Goal: Task Accomplishment & Management: Manage account settings

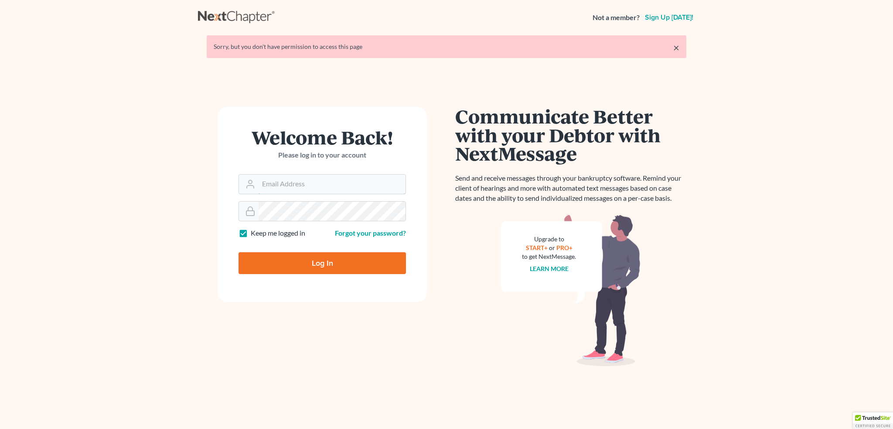
type input "[PERSON_NAME][EMAIL_ADDRESS][DOMAIN_NAME]"
click at [306, 260] on input "Log In" at bounding box center [322, 263] width 167 height 22
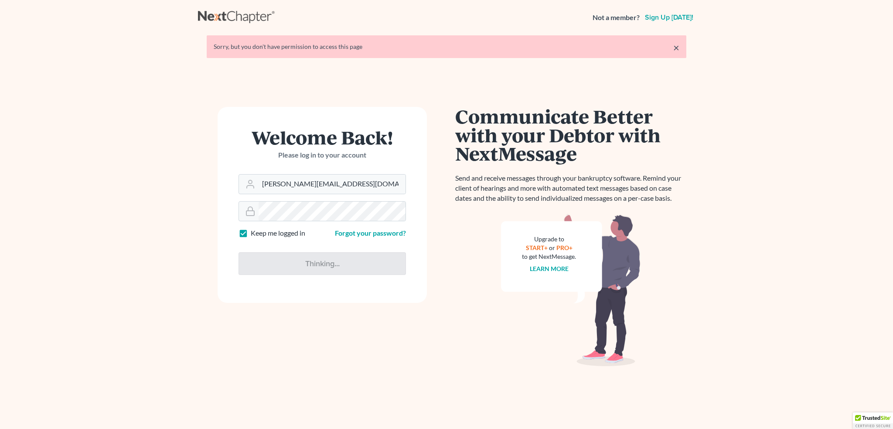
type input "Thinking..."
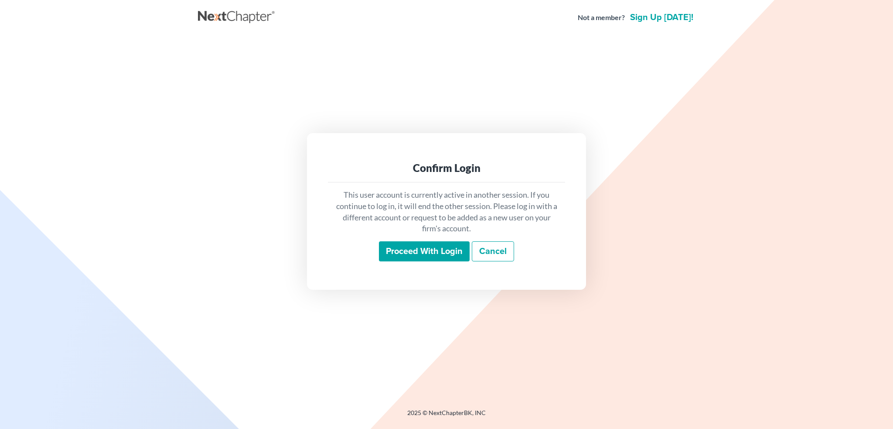
click at [437, 246] on input "Proceed with login" at bounding box center [424, 251] width 91 height 20
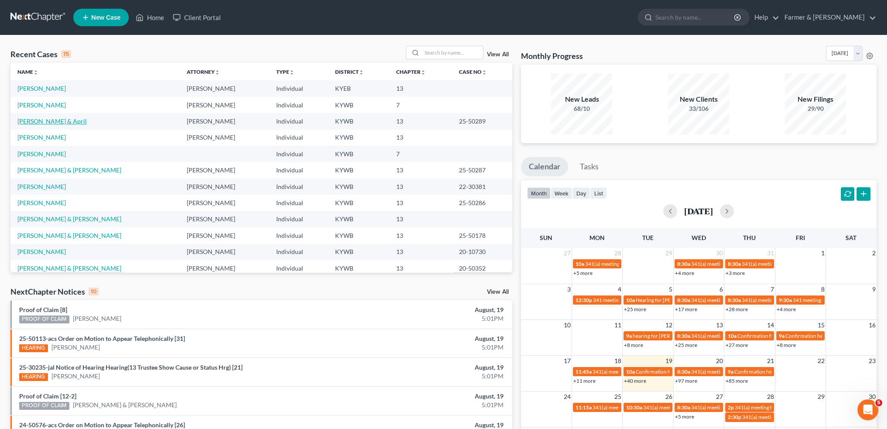
click at [44, 118] on link "[PERSON_NAME] & April" at bounding box center [51, 120] width 69 height 7
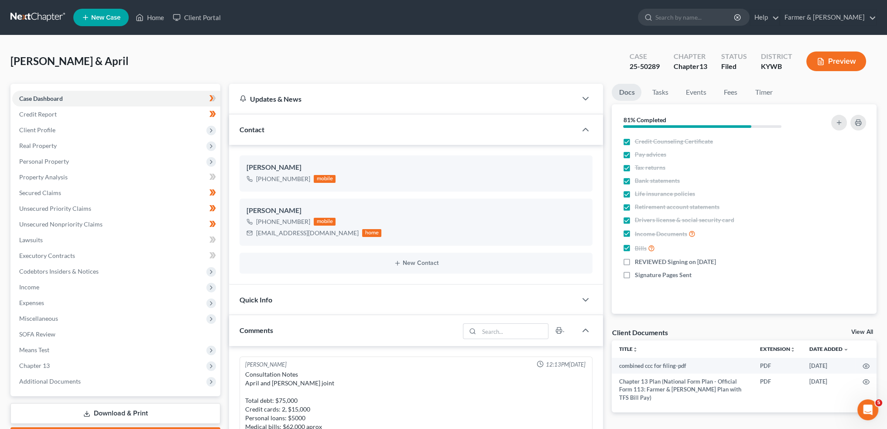
scroll to position [379, 0]
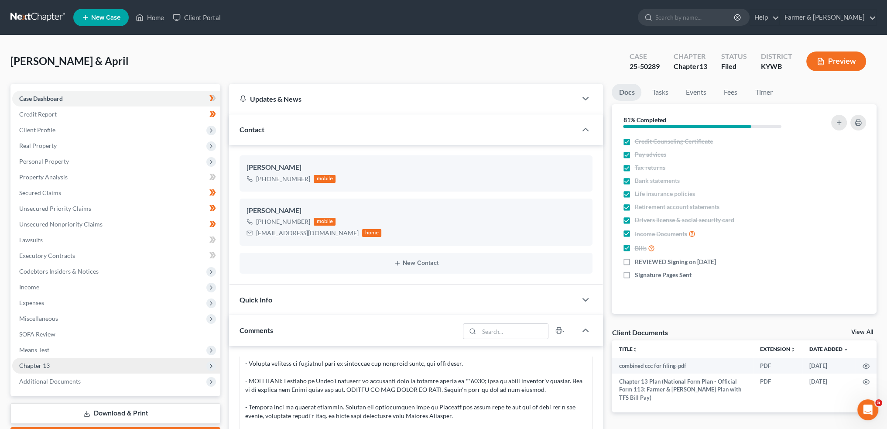
click at [28, 368] on span "Chapter 13" at bounding box center [34, 365] width 31 height 7
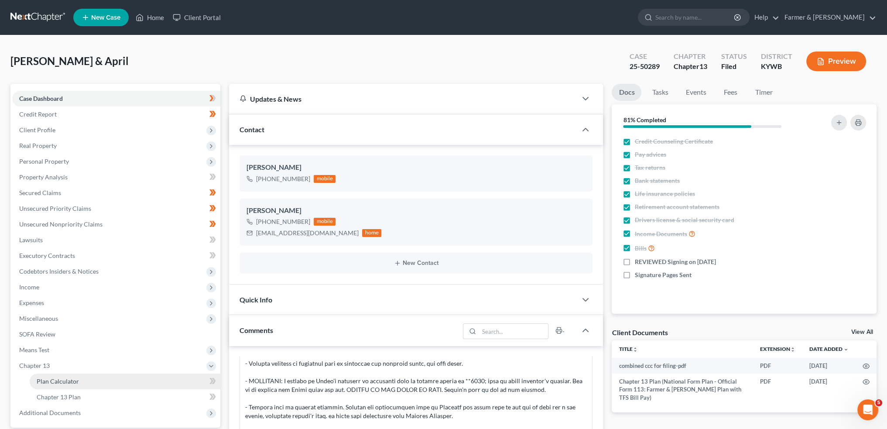
click at [43, 380] on span "Plan Calculator" at bounding box center [58, 380] width 42 height 7
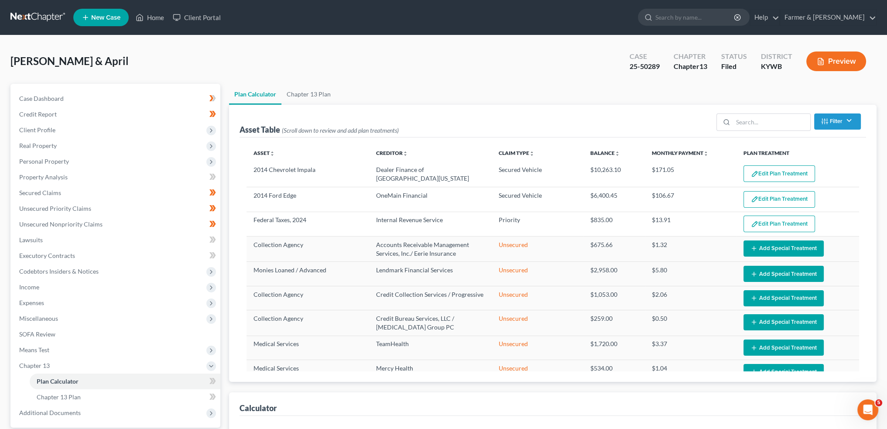
select select "59"
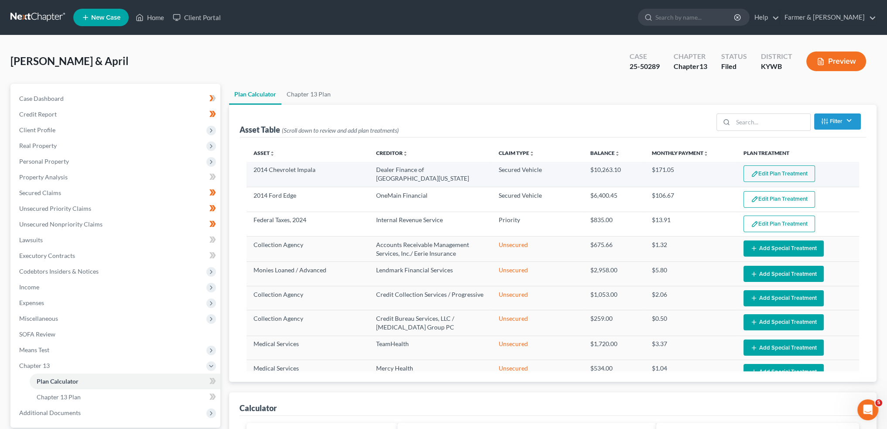
click at [781, 171] on button "Edit Plan Treatment" at bounding box center [779, 173] width 72 height 17
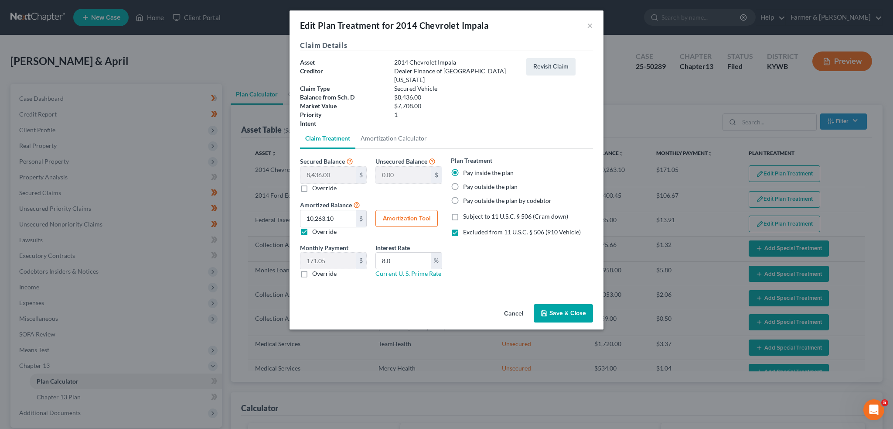
click at [569, 304] on button "Save & Close" at bounding box center [563, 313] width 59 height 18
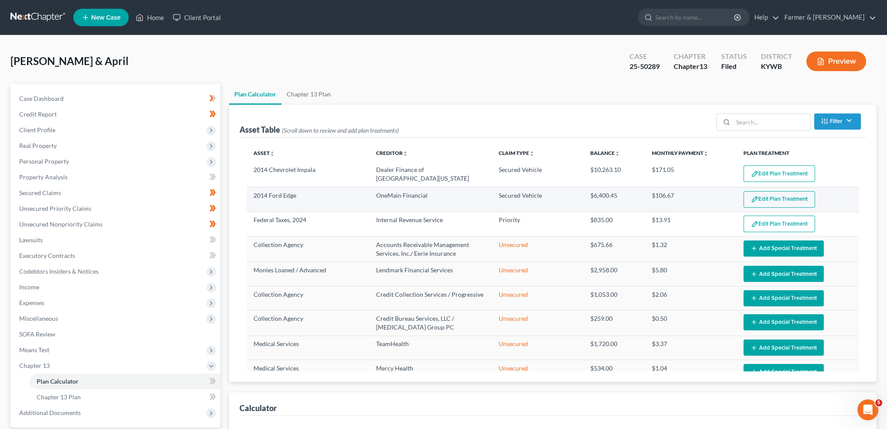
select select "59"
click at [753, 197] on button "Edit Plan Treatment" at bounding box center [779, 199] width 72 height 17
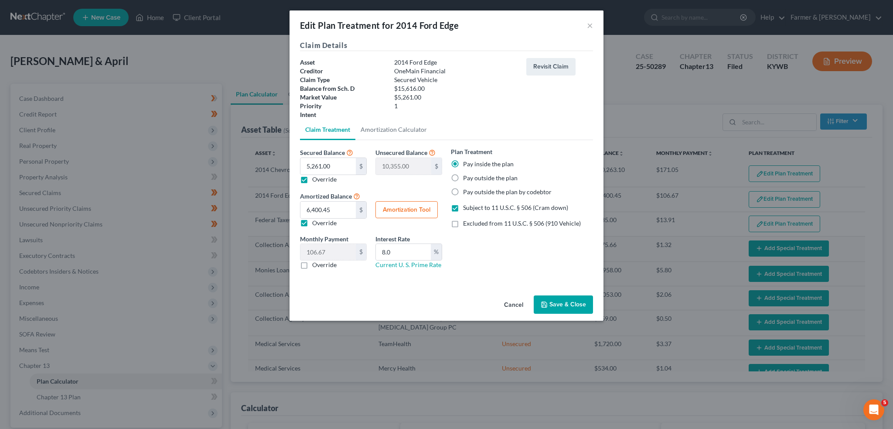
drag, startPoint x: 574, startPoint y: 304, endPoint x: 628, endPoint y: 310, distance: 53.9
click at [574, 304] on button "Save & Close" at bounding box center [563, 304] width 59 height 18
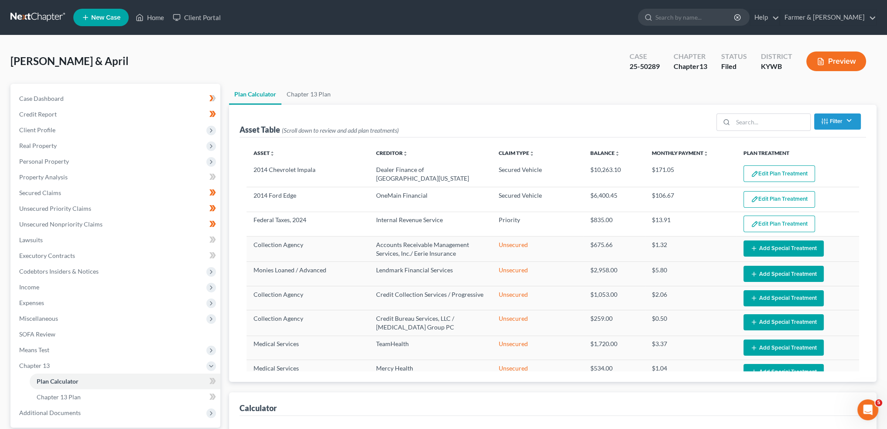
select select "59"
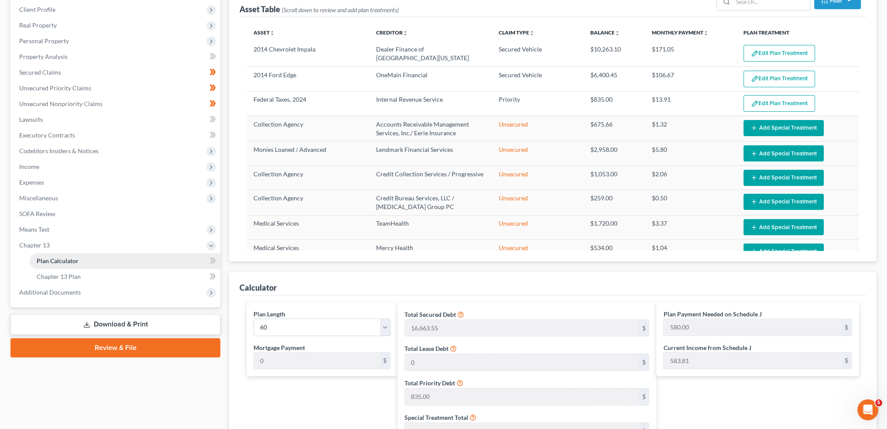
scroll to position [145, 0]
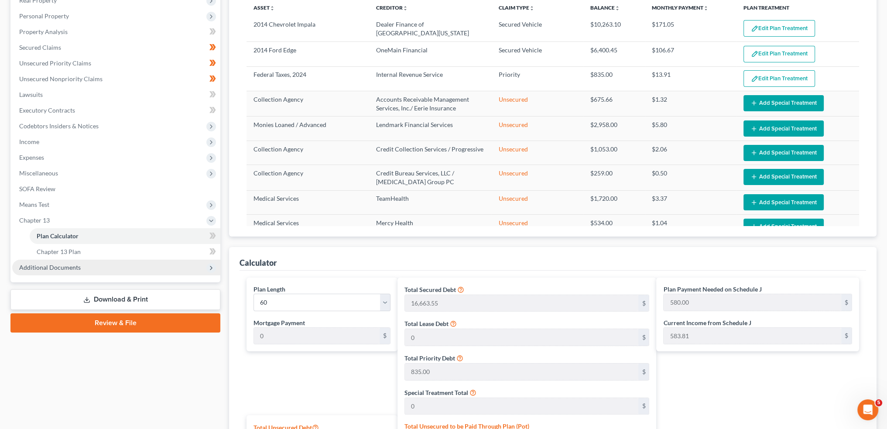
click at [79, 267] on span "Additional Documents" at bounding box center [116, 268] width 208 height 16
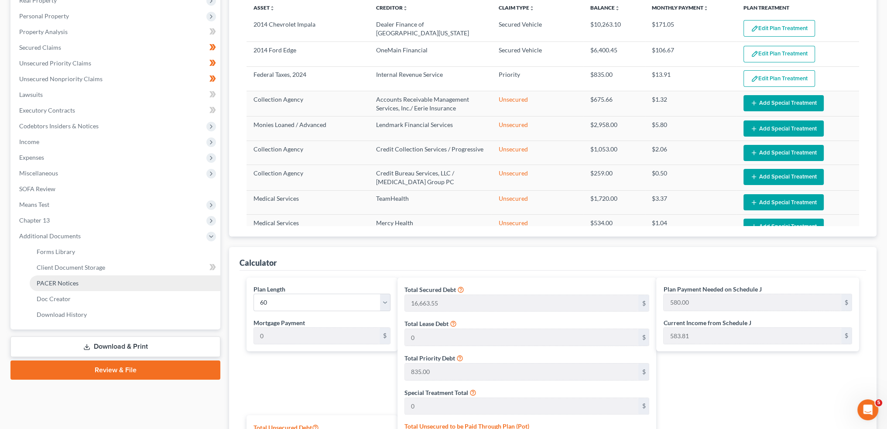
click at [76, 286] on link "PACER Notices" at bounding box center [125, 283] width 191 height 16
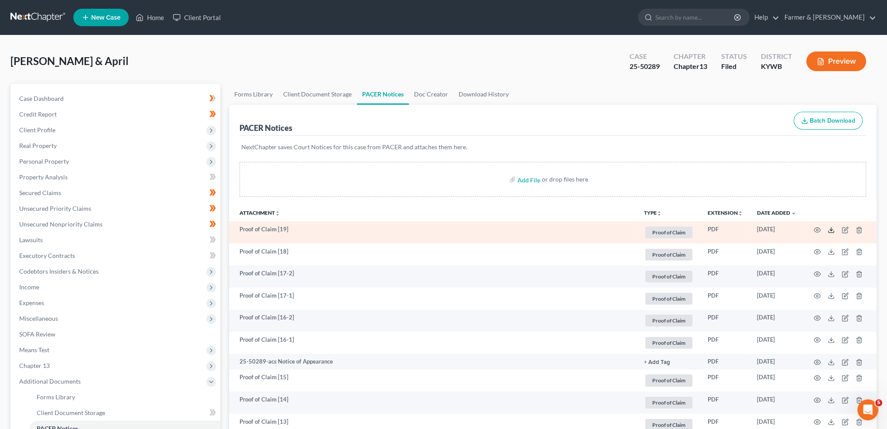
click at [830, 229] on icon at bounding box center [830, 229] width 7 height 7
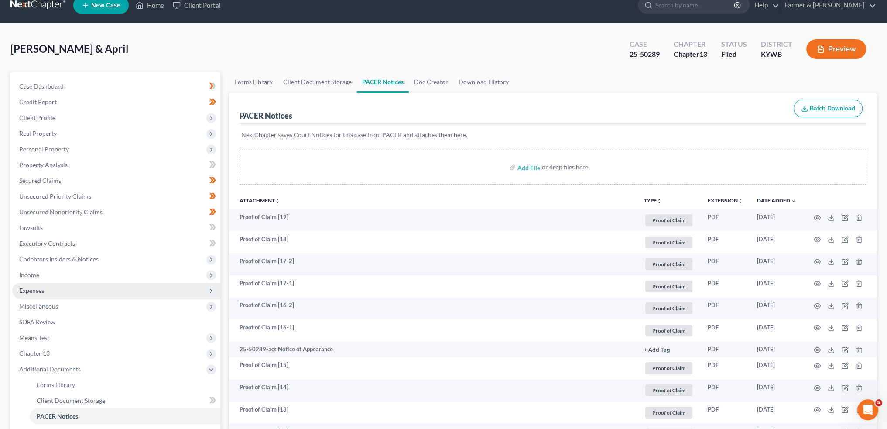
scroll to position [72, 0]
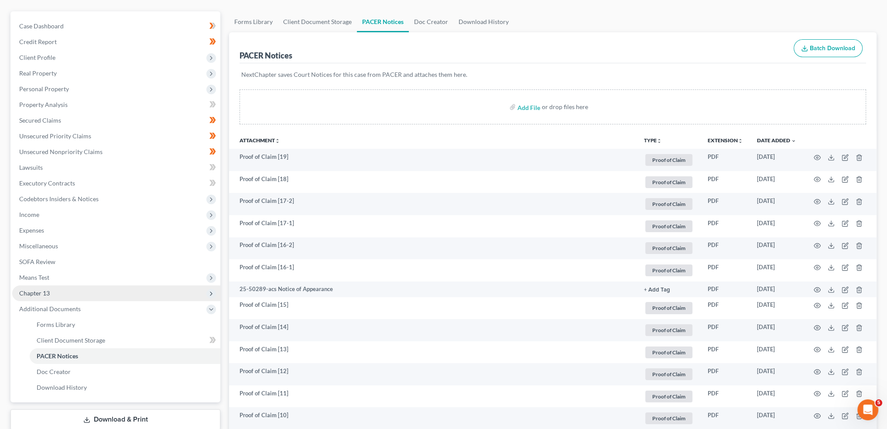
click at [64, 289] on span "Chapter 13" at bounding box center [116, 293] width 208 height 16
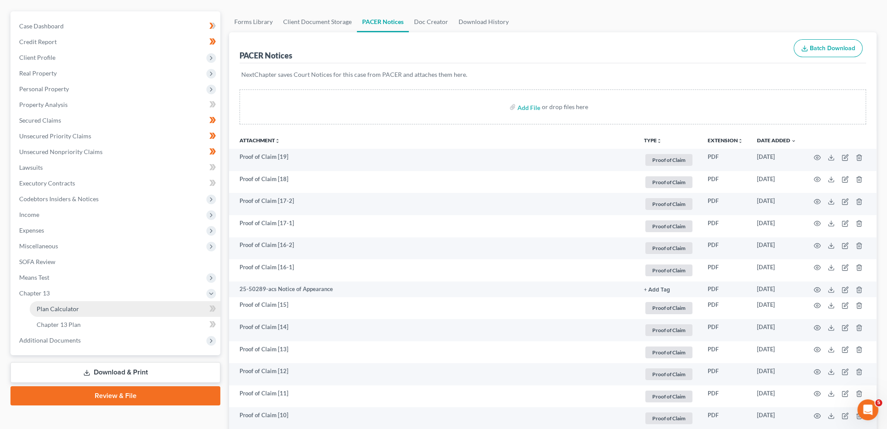
click at [58, 310] on span "Plan Calculator" at bounding box center [58, 308] width 42 height 7
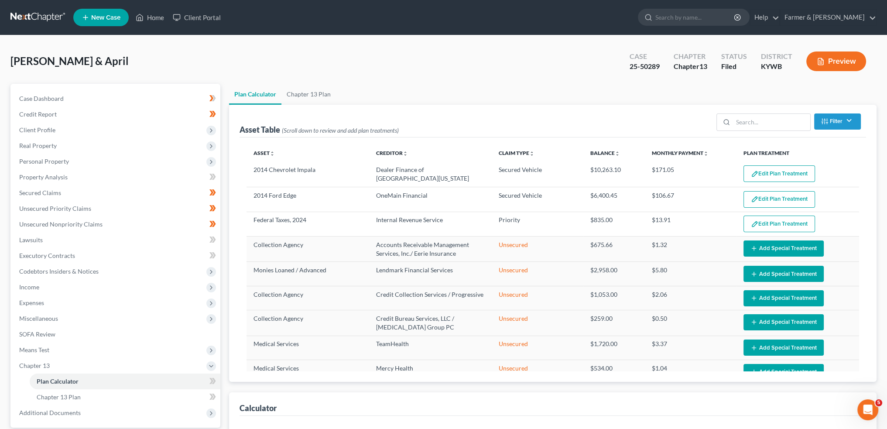
select select "59"
click at [158, 20] on link "Home" at bounding box center [149, 18] width 37 height 16
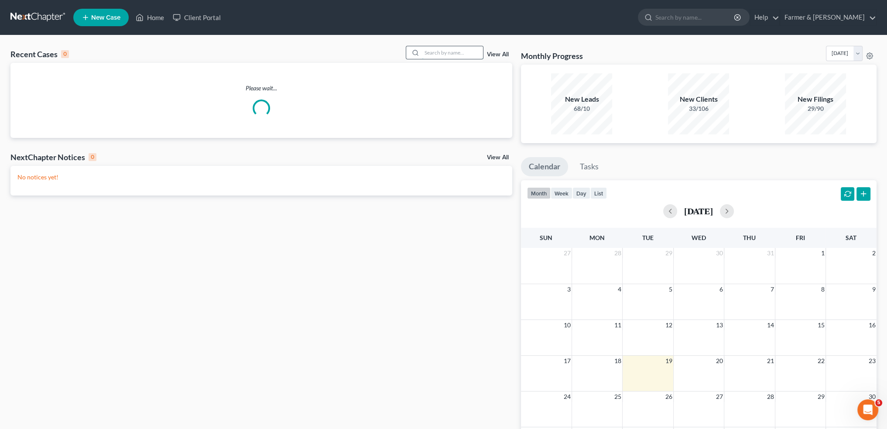
click at [441, 48] on input "search" at bounding box center [452, 52] width 61 height 13
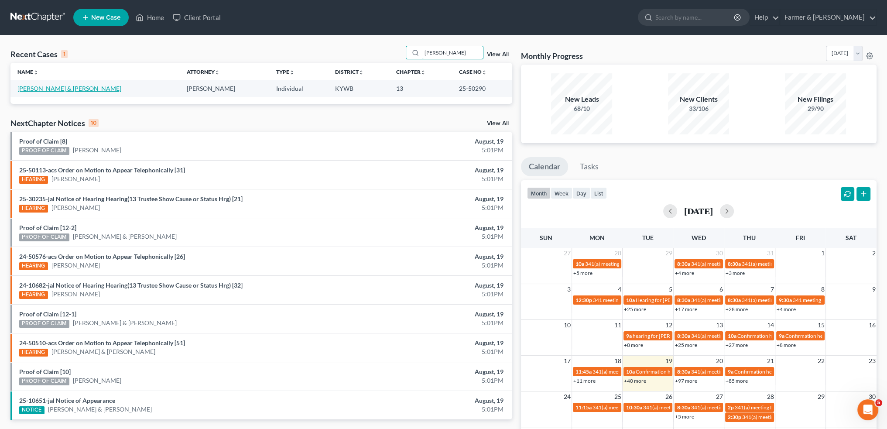
type input "[PERSON_NAME]"
drag, startPoint x: 67, startPoint y: 88, endPoint x: 72, endPoint y: 86, distance: 5.0
click at [67, 88] on link "[PERSON_NAME] & [PERSON_NAME]" at bounding box center [69, 88] width 104 height 7
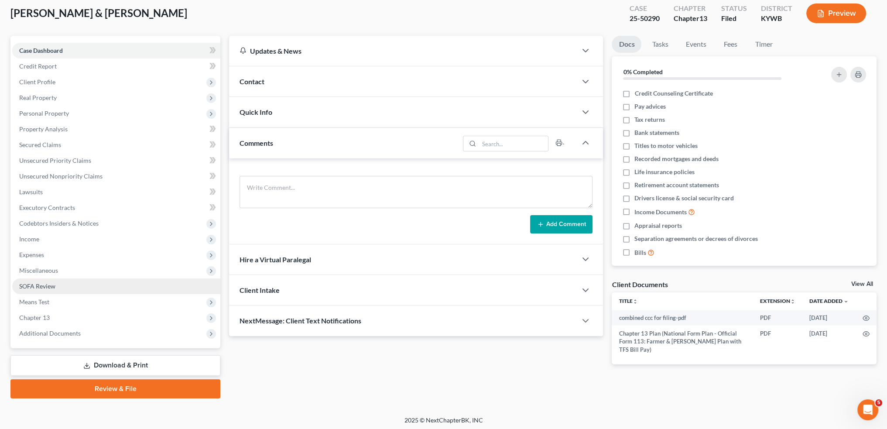
scroll to position [50, 0]
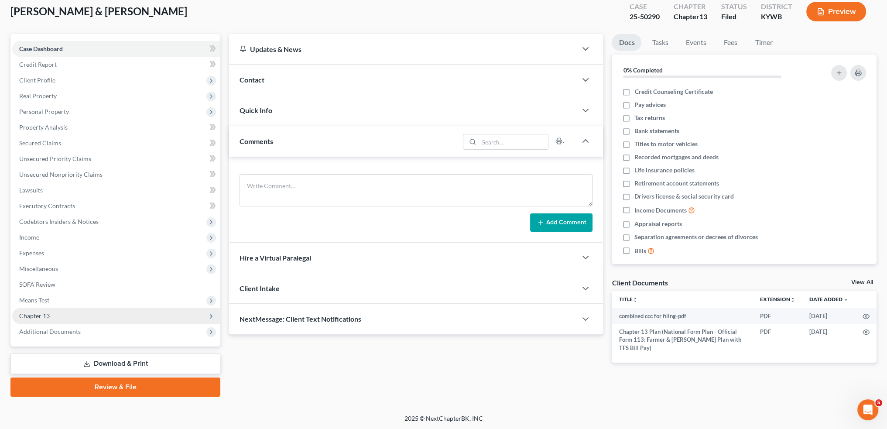
click at [75, 314] on span "Chapter 13" at bounding box center [116, 316] width 208 height 16
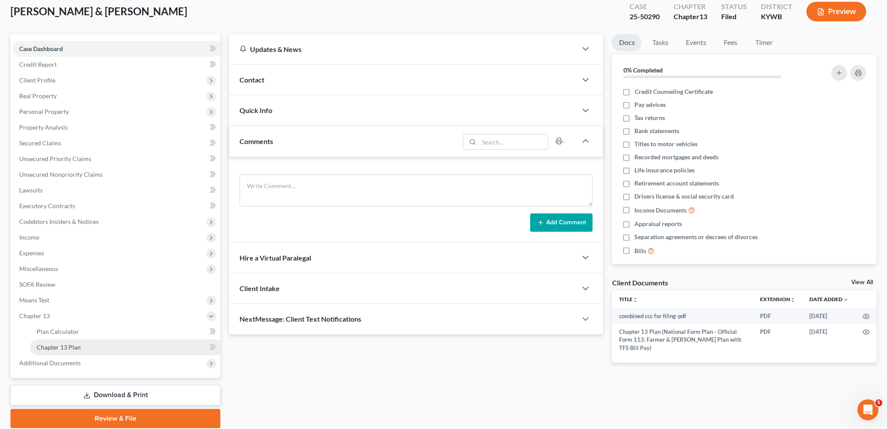
click at [85, 350] on link "Chapter 13 Plan" at bounding box center [125, 347] width 191 height 16
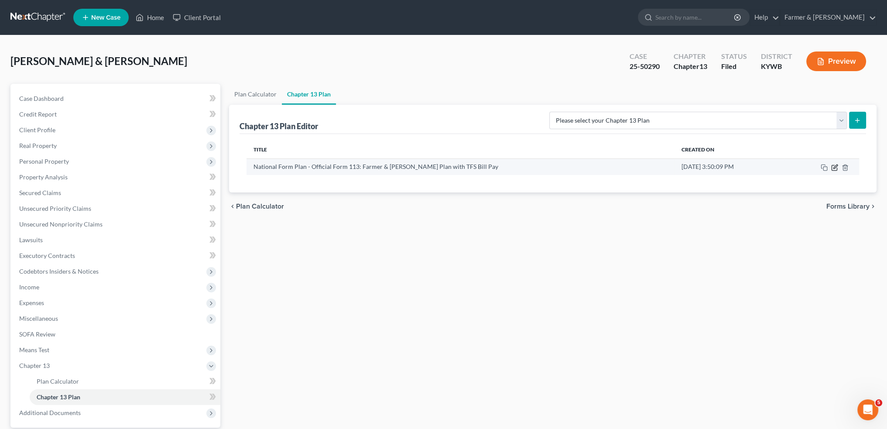
click at [834, 165] on icon "button" at bounding box center [833, 167] width 5 height 5
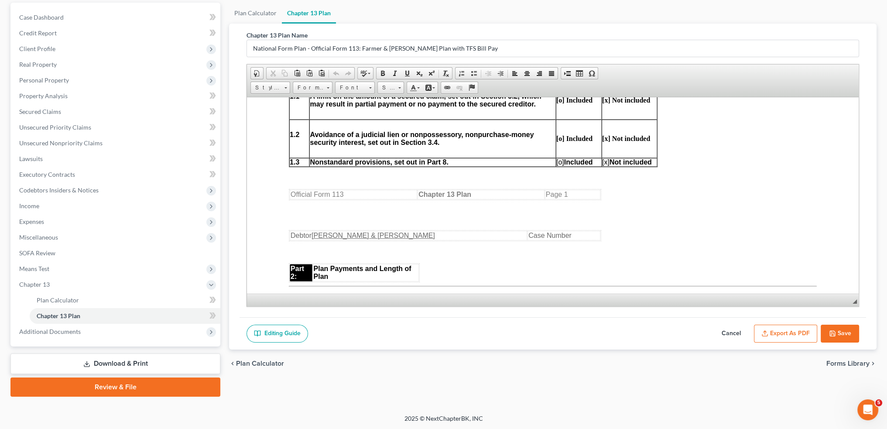
scroll to position [509, 0]
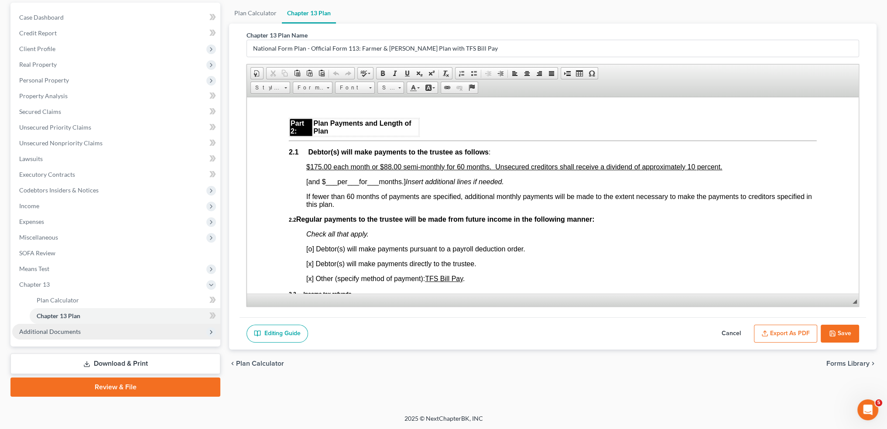
click at [51, 331] on span "Additional Documents" at bounding box center [49, 331] width 61 height 7
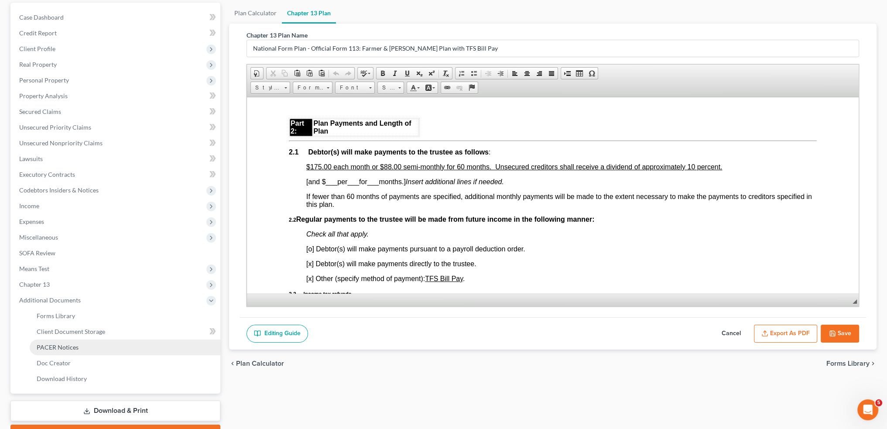
click at [58, 348] on span "PACER Notices" at bounding box center [58, 346] width 42 height 7
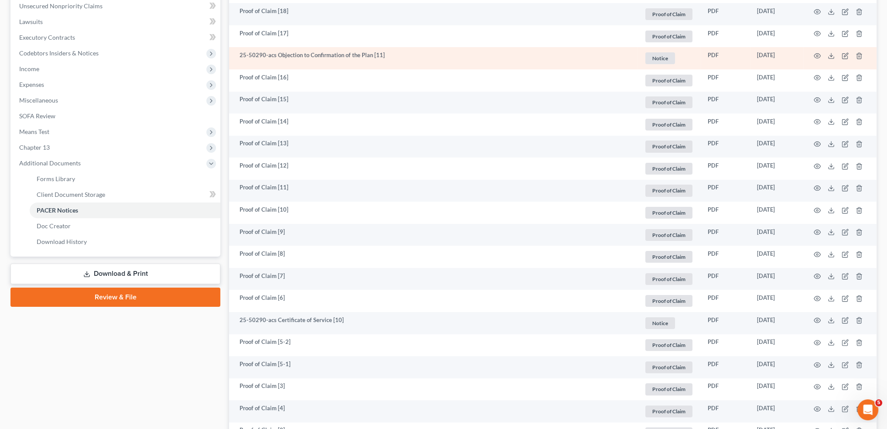
scroll to position [363, 0]
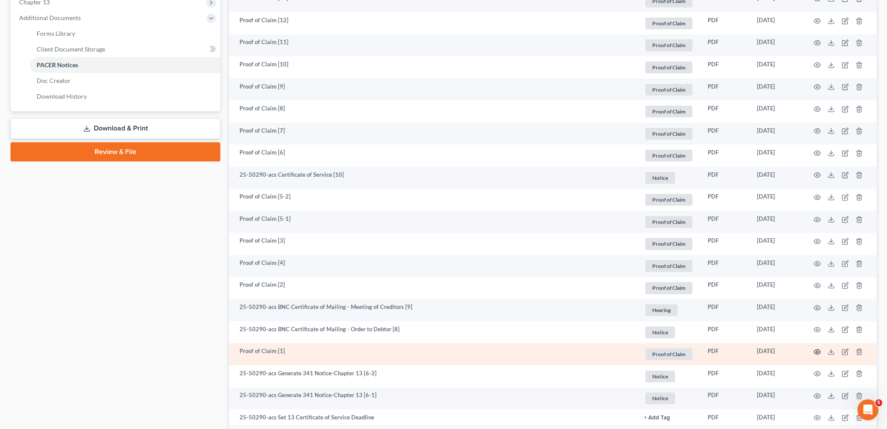
click at [814, 352] on icon "button" at bounding box center [817, 351] width 7 height 5
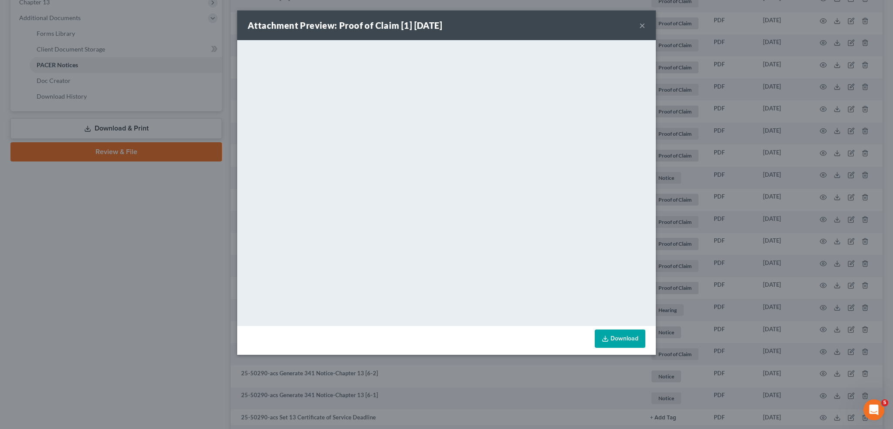
click at [642, 24] on button "×" at bounding box center [642, 25] width 6 height 10
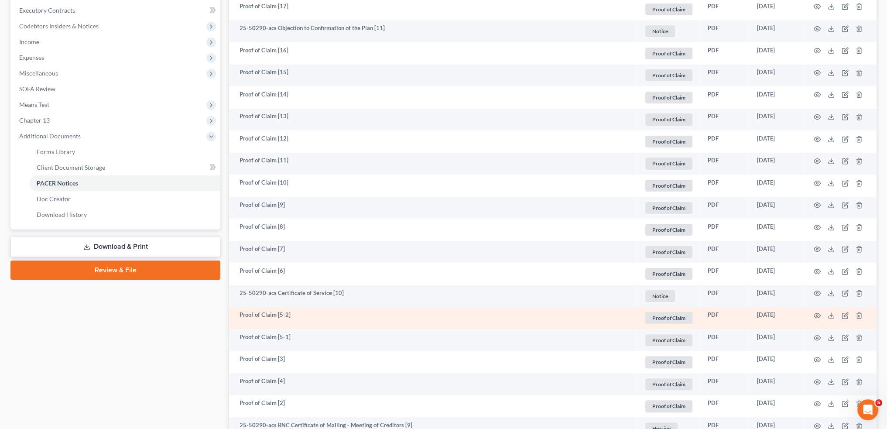
scroll to position [218, 0]
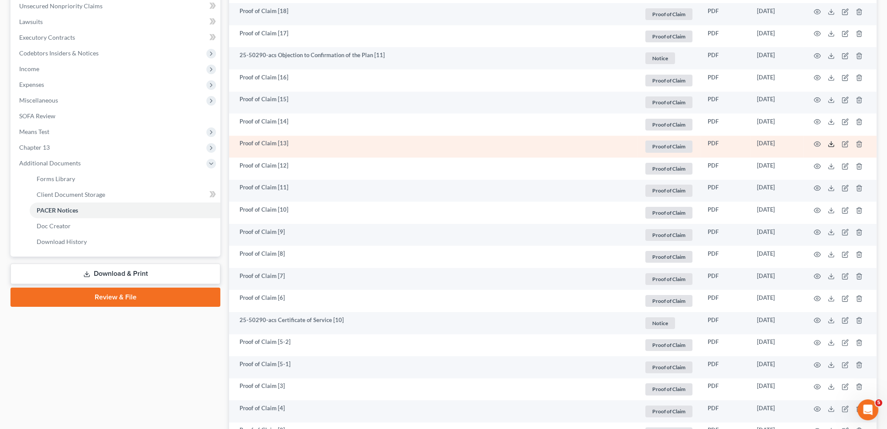
click at [832, 142] on icon at bounding box center [830, 143] width 7 height 7
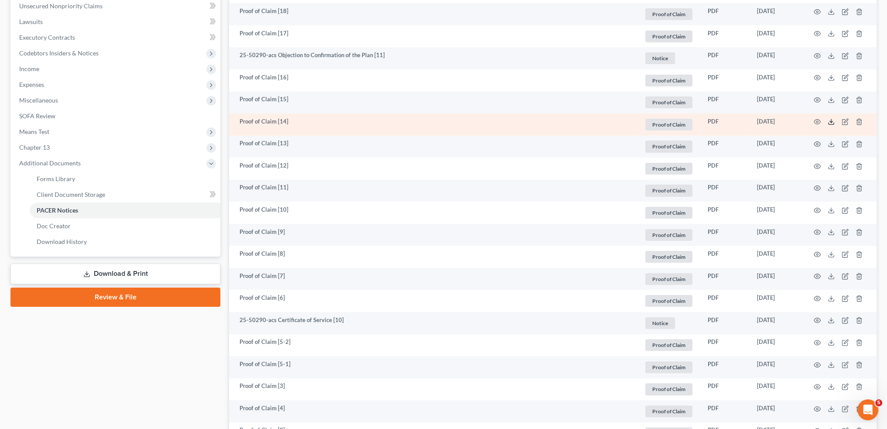
click at [831, 119] on icon at bounding box center [830, 121] width 7 height 7
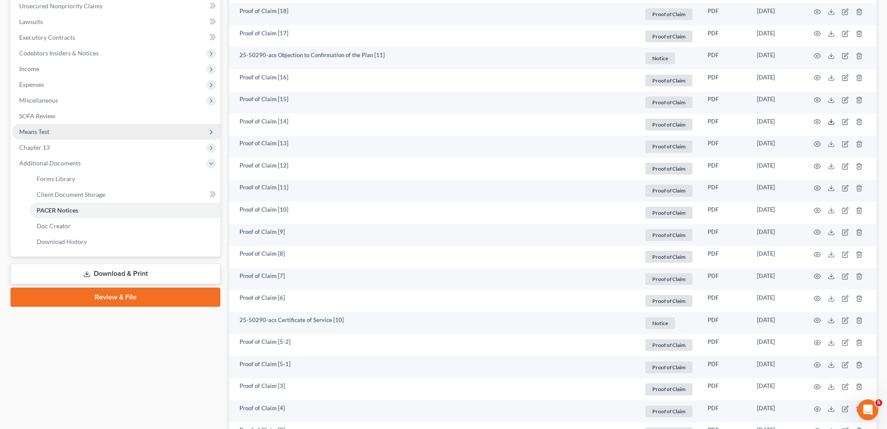
scroll to position [72, 0]
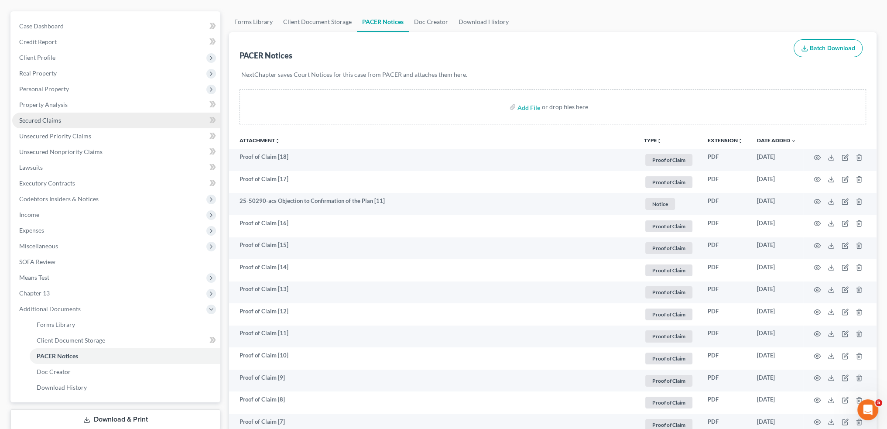
click at [79, 120] on link "Secured Claims" at bounding box center [116, 121] width 208 height 16
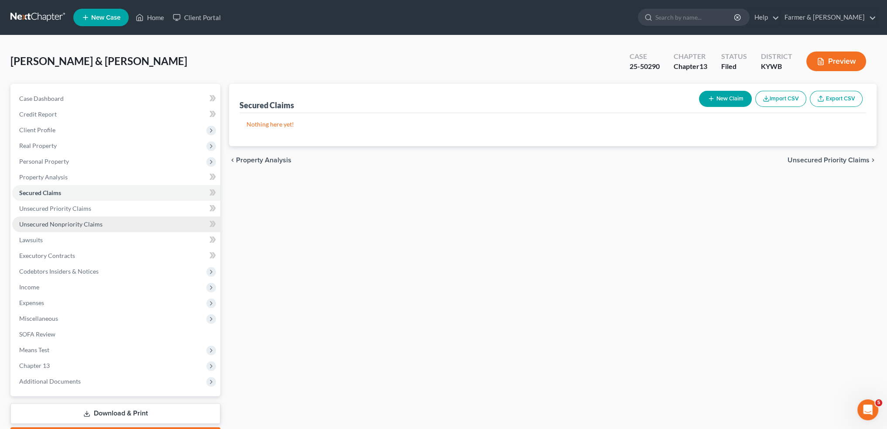
click at [85, 225] on span "Unsecured Nonpriority Claims" at bounding box center [60, 223] width 83 height 7
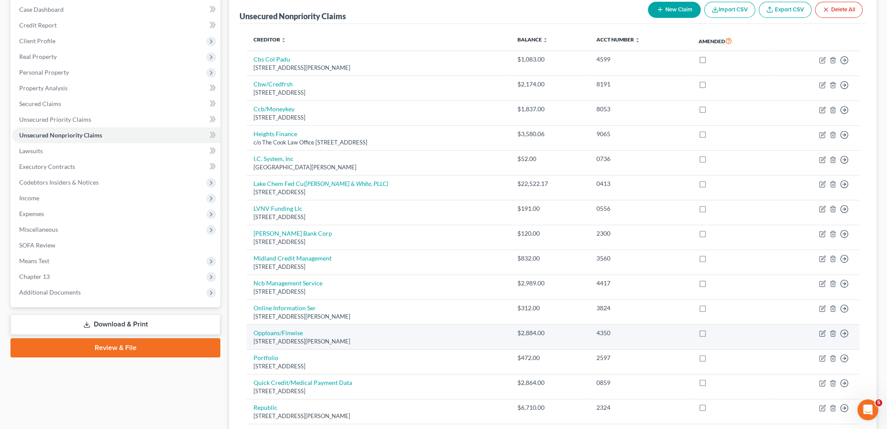
scroll to position [72, 0]
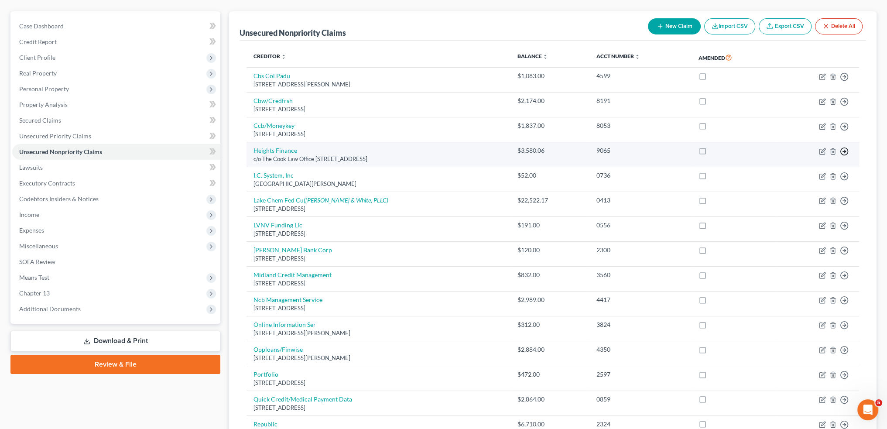
click at [845, 81] on icon "button" at bounding box center [844, 76] width 9 height 9
click at [816, 157] on link "Move to D" at bounding box center [804, 157] width 73 height 15
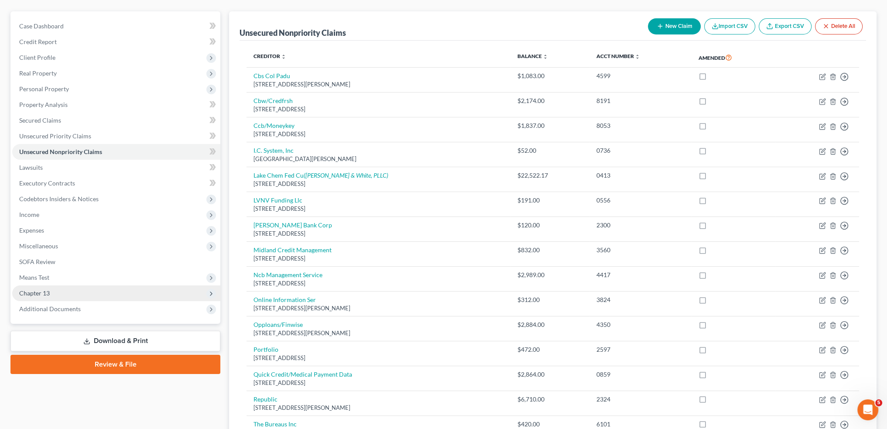
click at [107, 290] on span "Chapter 13" at bounding box center [116, 293] width 208 height 16
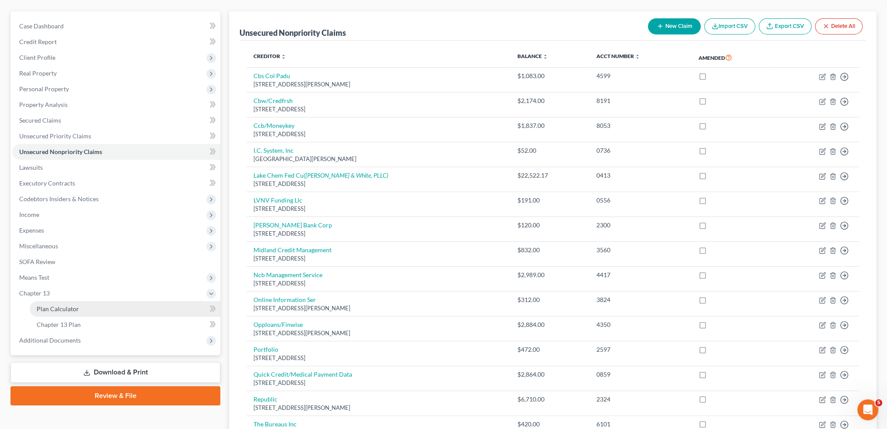
click at [101, 308] on link "Plan Calculator" at bounding box center [125, 309] width 191 height 16
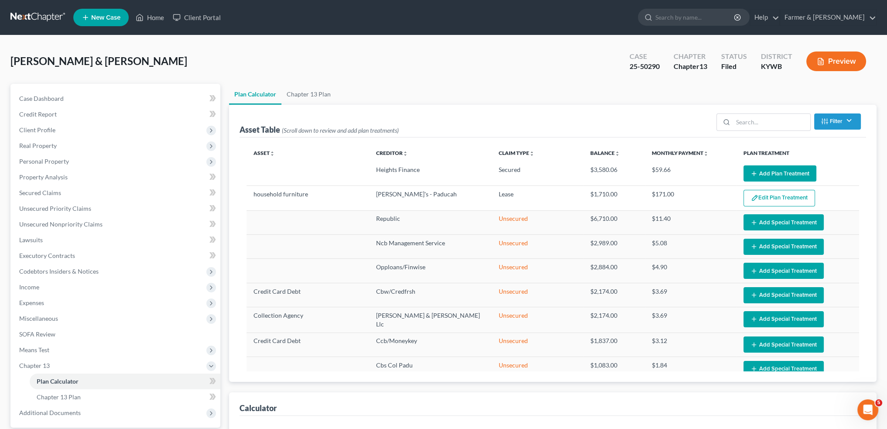
select select "59"
click at [755, 174] on button "Add Plan Treatment" at bounding box center [779, 173] width 73 height 16
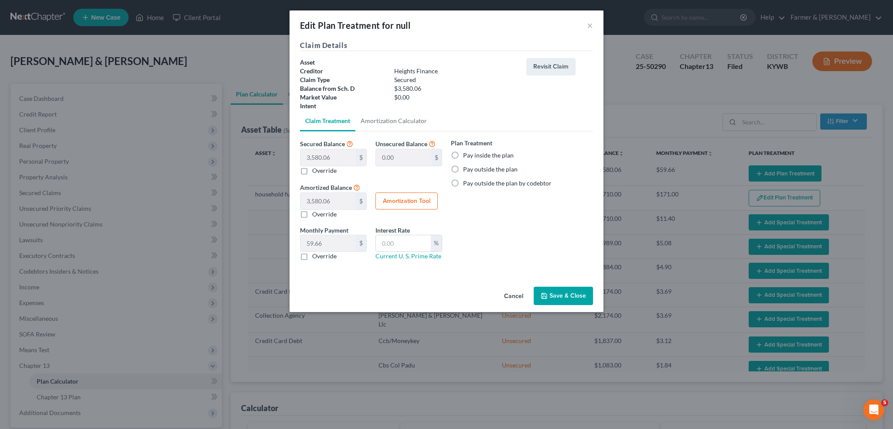
click at [312, 171] on label "Override" at bounding box center [324, 170] width 24 height 9
click at [316, 171] on input "Override" at bounding box center [319, 169] width 6 height 6
checkbox input "true"
click at [329, 159] on input "text" at bounding box center [327, 157] width 55 height 17
type input "8"
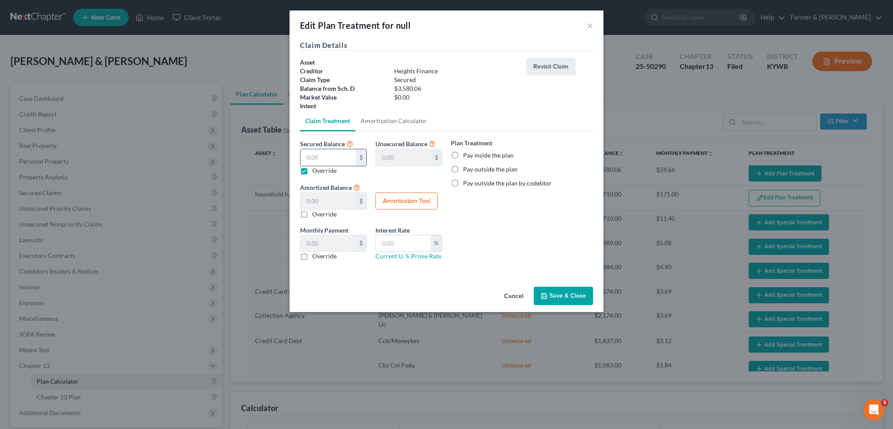
type input "3,572.06"
type input "8.00"
type input "0.13"
type input "80"
type input "3,500.06"
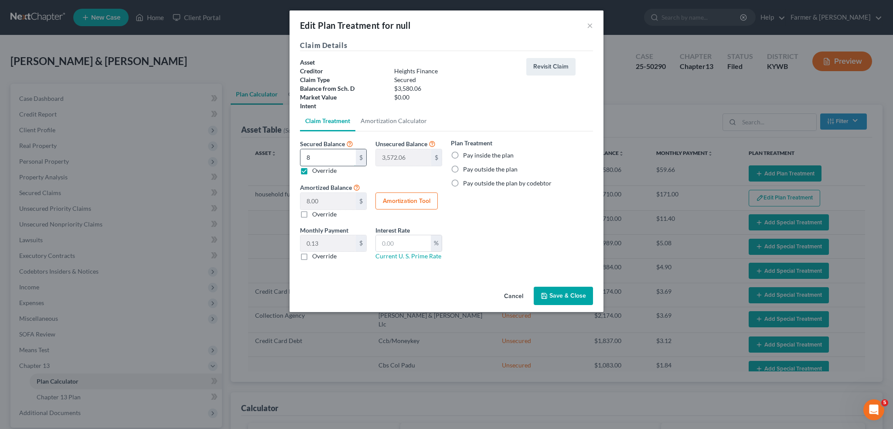
type input "80.00"
type input "1.33"
type input "800"
type input "2,780.06"
type input "800.00"
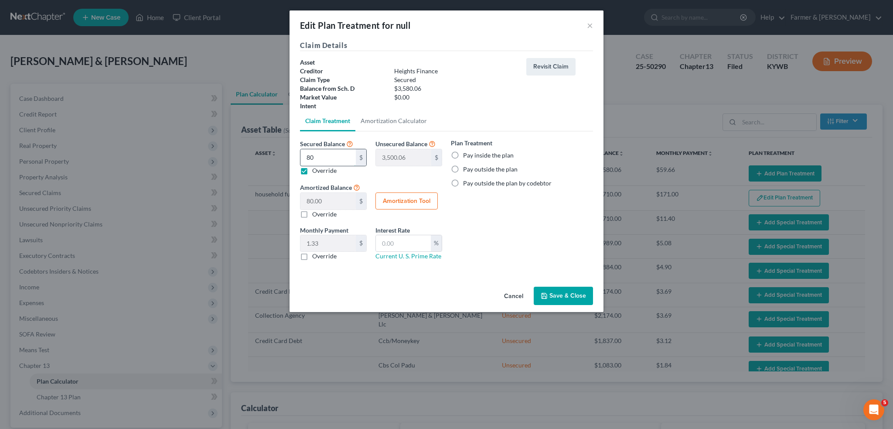
type input "13.33"
type input "800.00"
click at [463, 151] on label "Pay inside the plan" at bounding box center [488, 155] width 51 height 9
click at [467, 151] on input "Pay inside the plan" at bounding box center [470, 154] width 6 height 6
radio input "true"
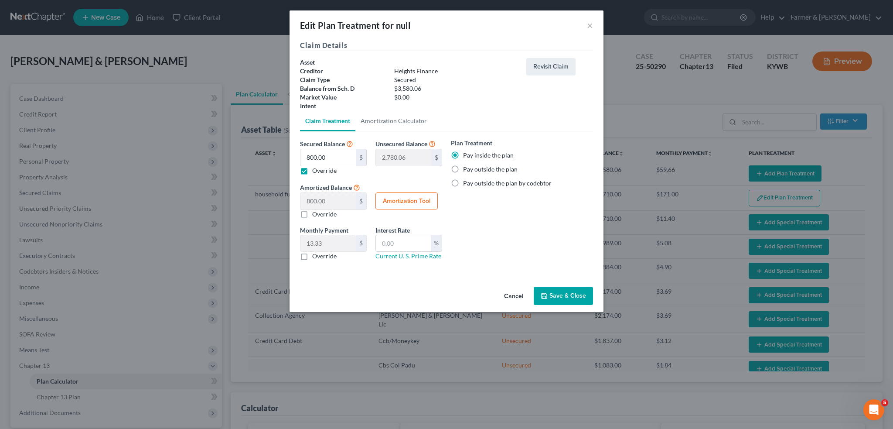
click at [559, 296] on button "Save & Close" at bounding box center [563, 296] width 59 height 18
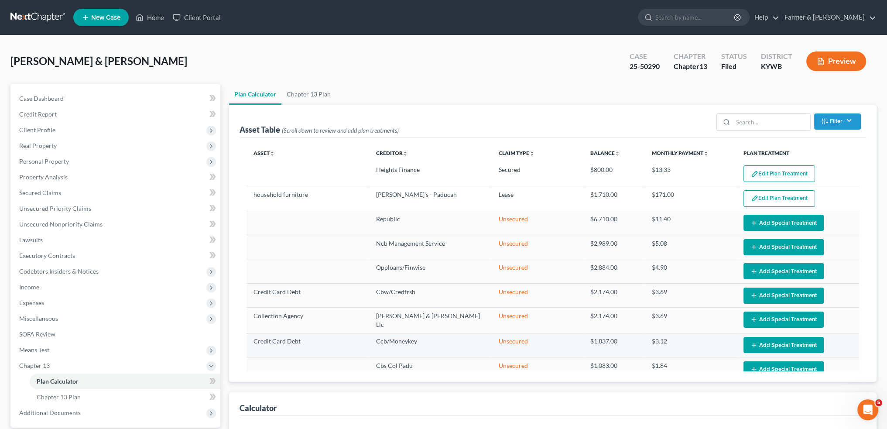
select select "59"
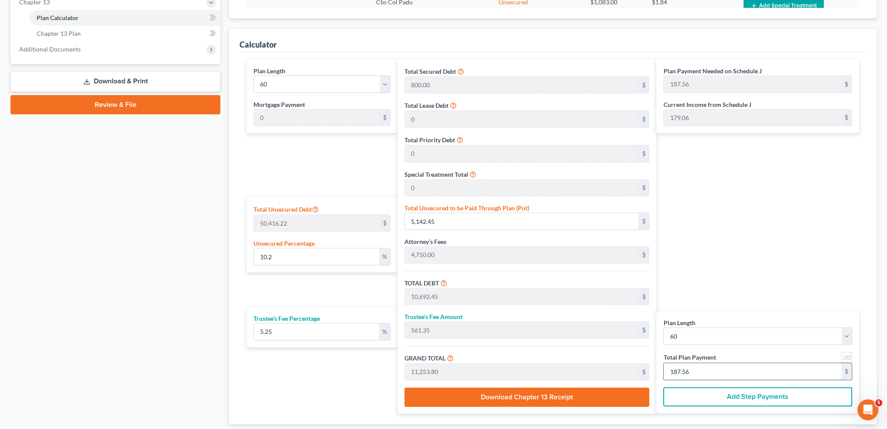
click at [736, 370] on input "187.56" at bounding box center [752, 371] width 178 height 17
type input "0"
type input "57.00"
type input "2.99"
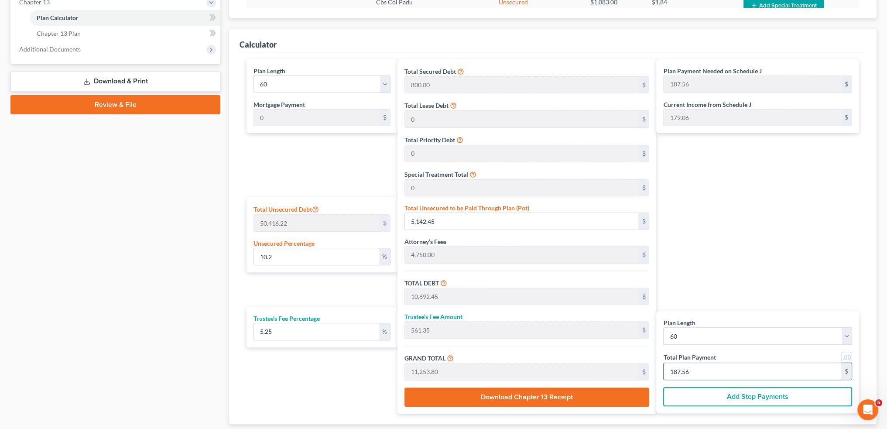
type input "60.00"
type input "1"
type input "969.12"
type input "50.87"
type input "1,020.00"
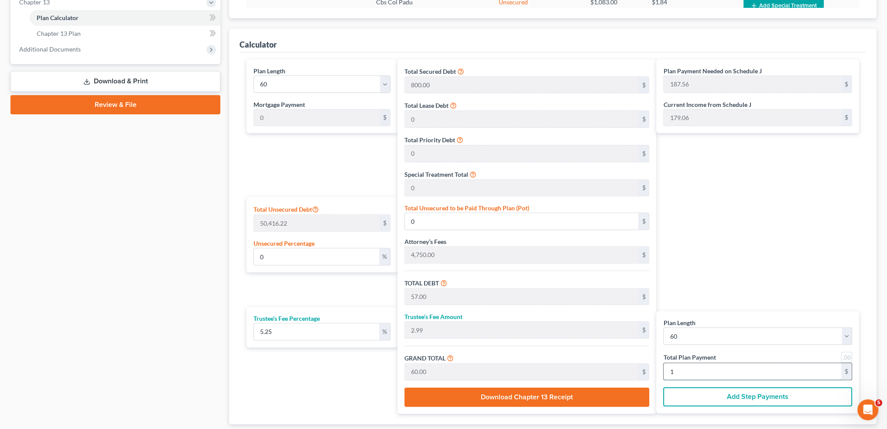
type input "17"
type input "8.78"
type input "4,426.24"
type input "9,976.24"
type input "523.75"
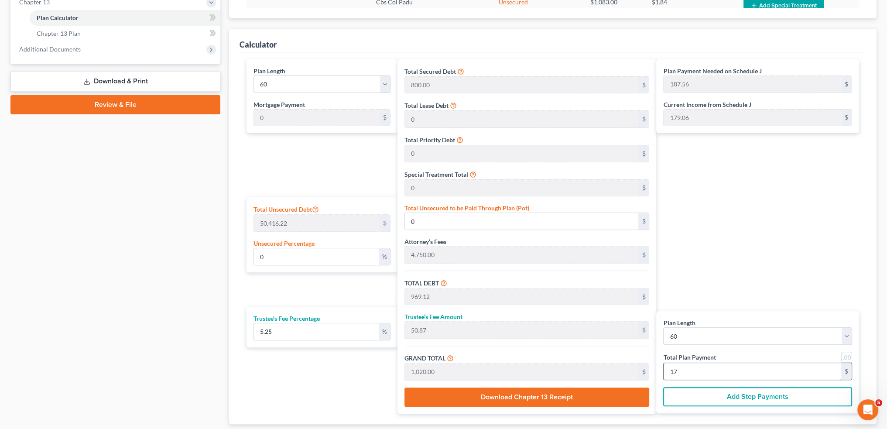
type input "10,500.00"
type input "175.00"
click at [88, 47] on span "Additional Documents" at bounding box center [116, 49] width 208 height 16
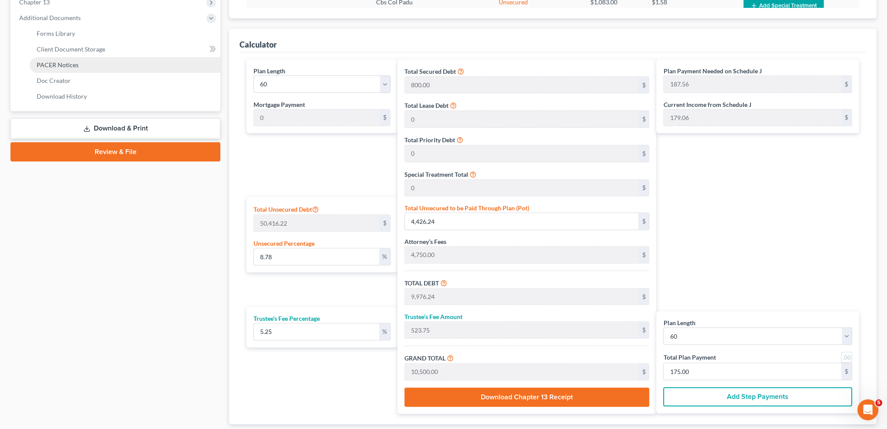
click at [85, 65] on link "PACER Notices" at bounding box center [125, 65] width 191 height 16
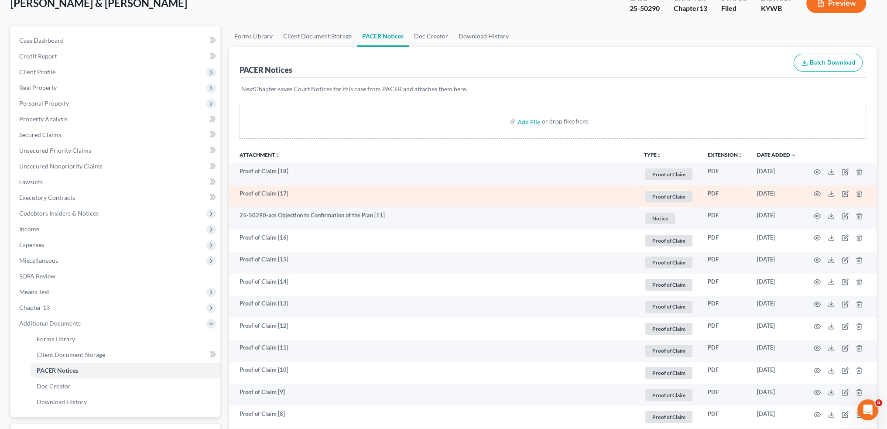
scroll to position [72, 0]
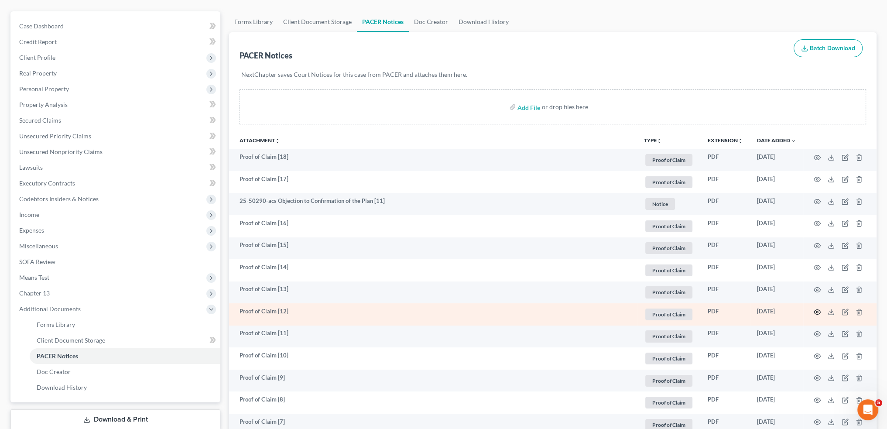
click at [816, 311] on icon "button" at bounding box center [816, 311] width 7 height 7
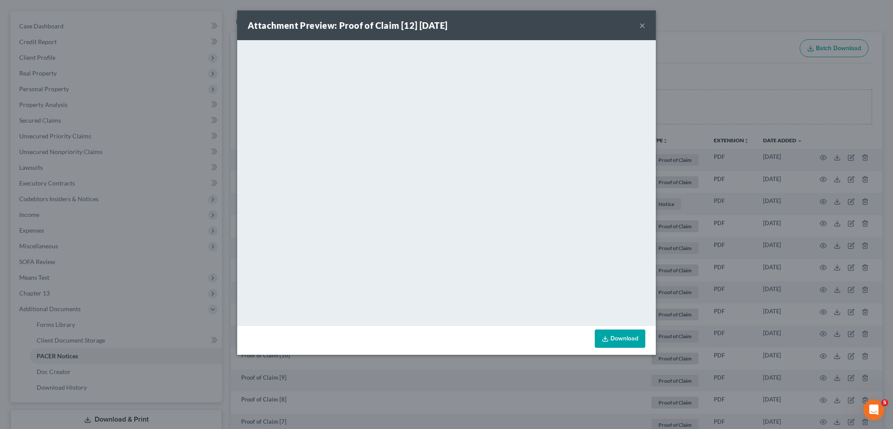
click at [643, 24] on button "×" at bounding box center [642, 25] width 6 height 10
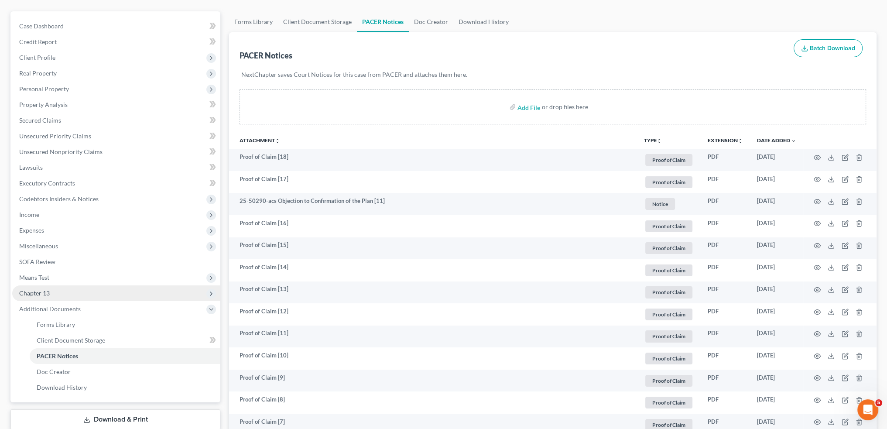
click at [43, 293] on span "Chapter 13" at bounding box center [34, 292] width 31 height 7
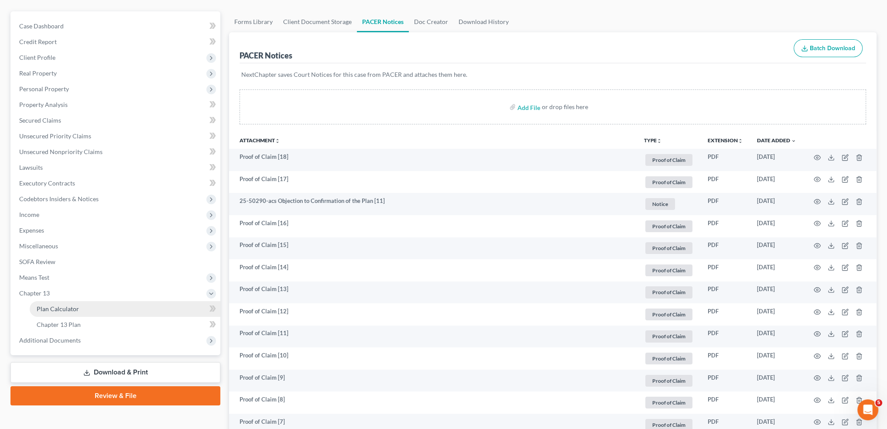
click at [46, 310] on span "Plan Calculator" at bounding box center [58, 308] width 42 height 7
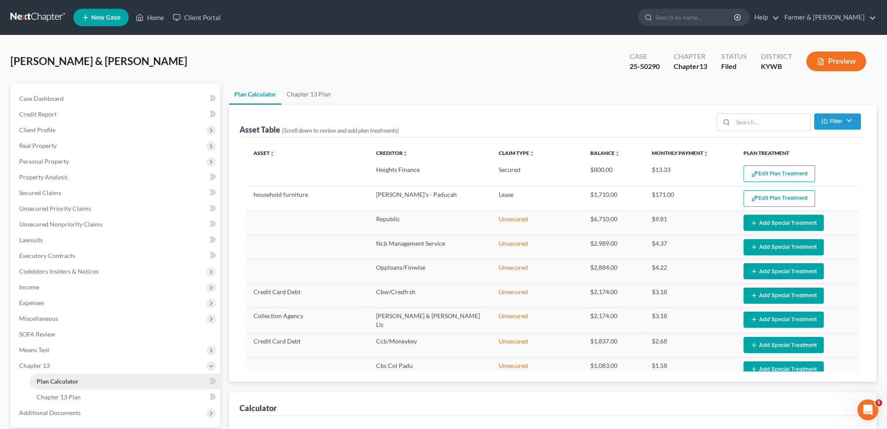
select select "59"
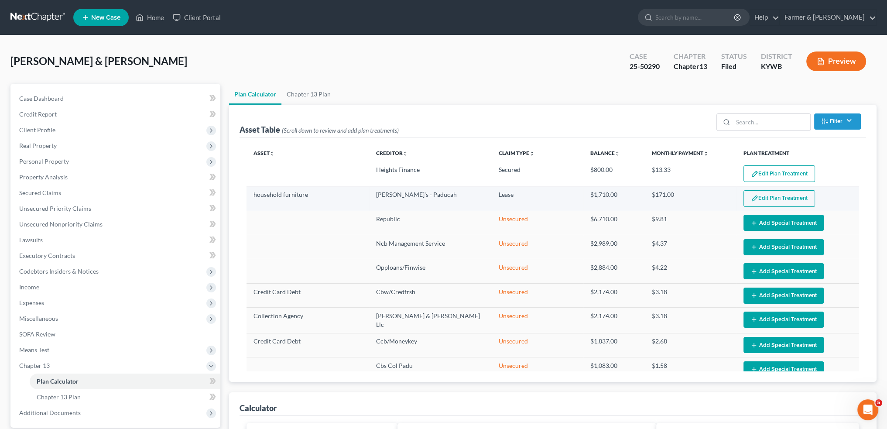
click at [761, 197] on button "Edit Plan Treatment" at bounding box center [779, 198] width 72 height 17
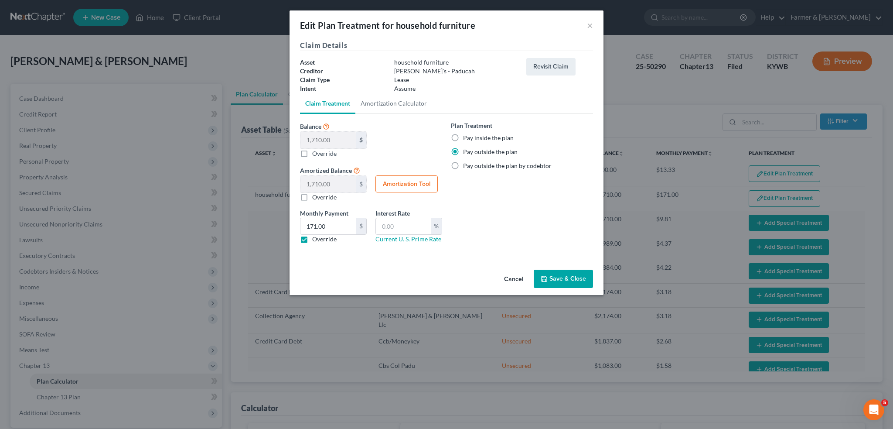
click at [562, 278] on button "Save & Close" at bounding box center [563, 279] width 59 height 18
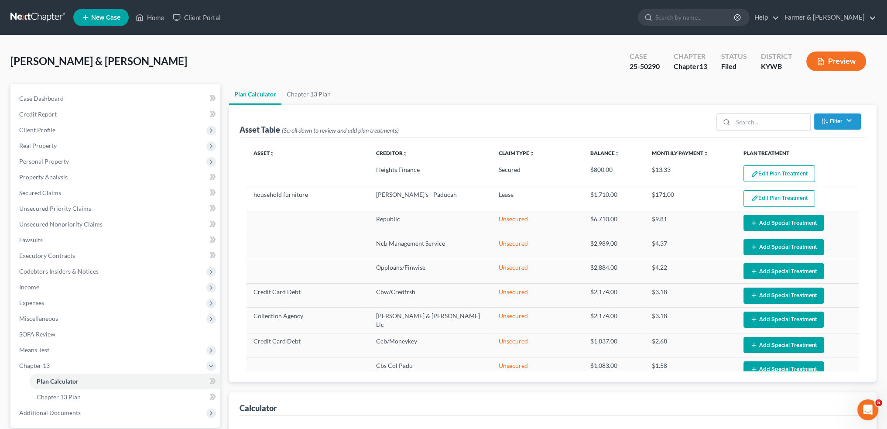
select select "59"
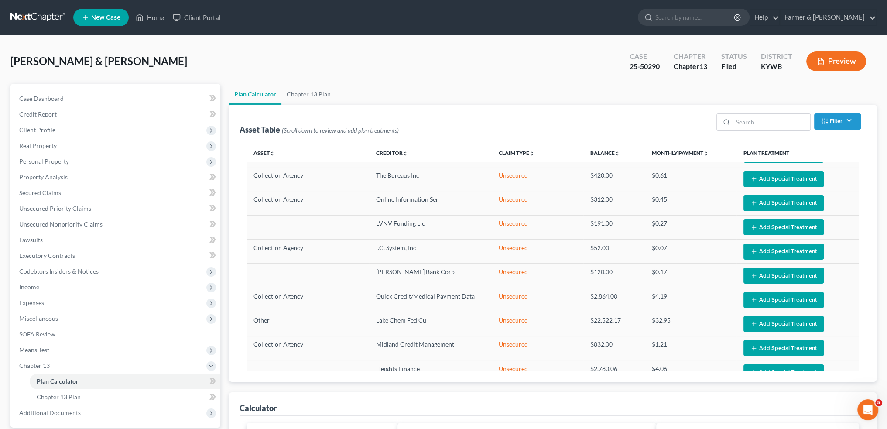
scroll to position [255, 0]
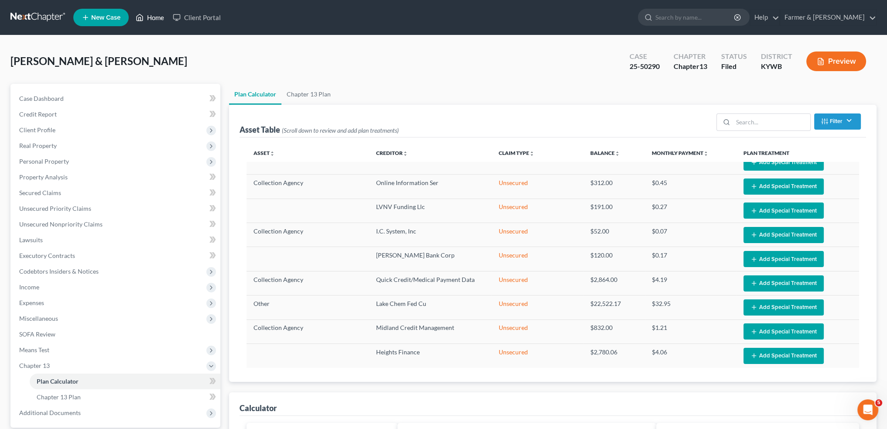
click at [158, 17] on link "Home" at bounding box center [149, 18] width 37 height 16
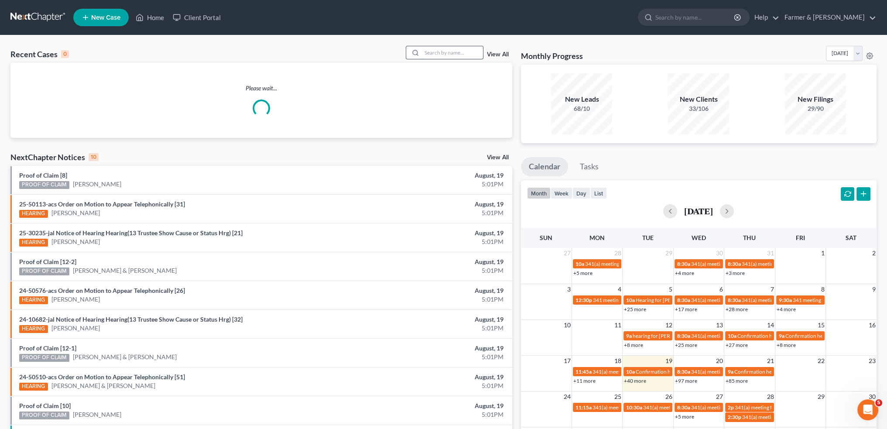
click at [451, 55] on input "search" at bounding box center [452, 52] width 61 height 13
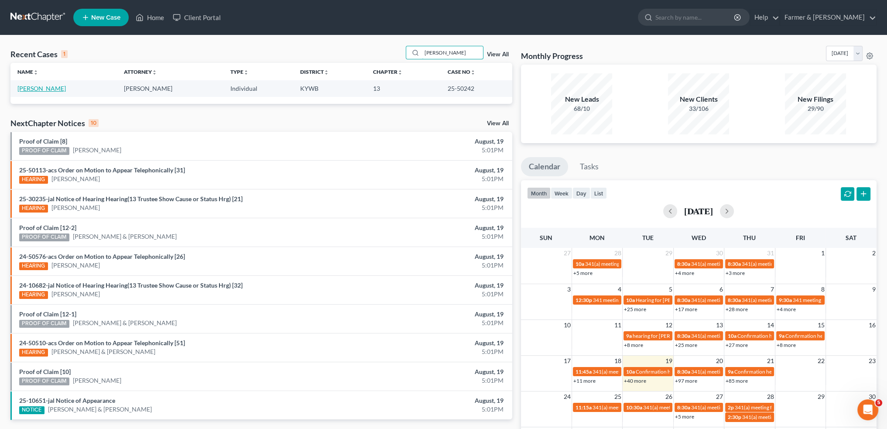
type input "[PERSON_NAME]"
click at [31, 89] on link "[PERSON_NAME]" at bounding box center [41, 88] width 48 height 7
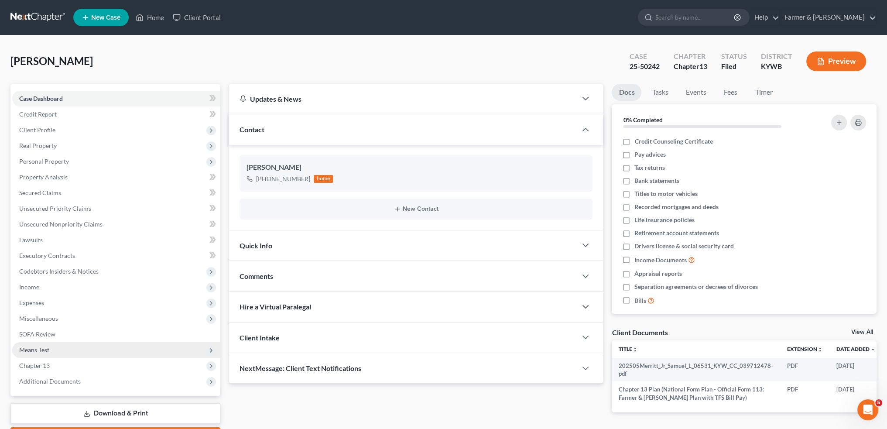
scroll to position [50, 0]
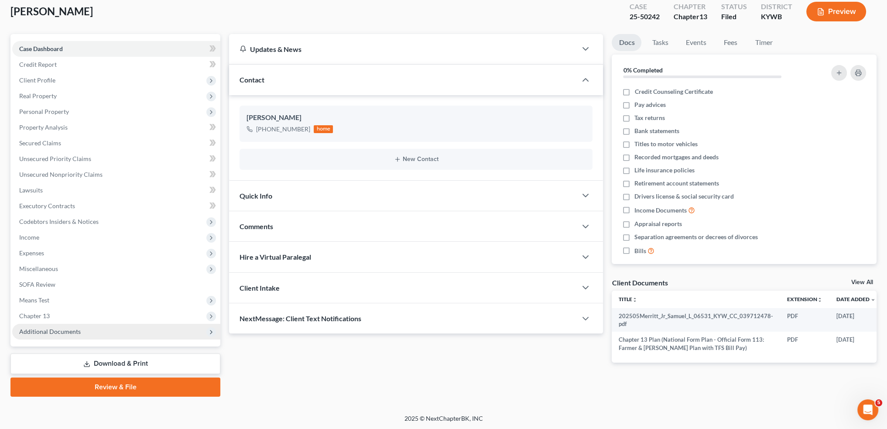
drag, startPoint x: 59, startPoint y: 333, endPoint x: 67, endPoint y: 331, distance: 7.7
click at [59, 333] on span "Additional Documents" at bounding box center [49, 331] width 61 height 7
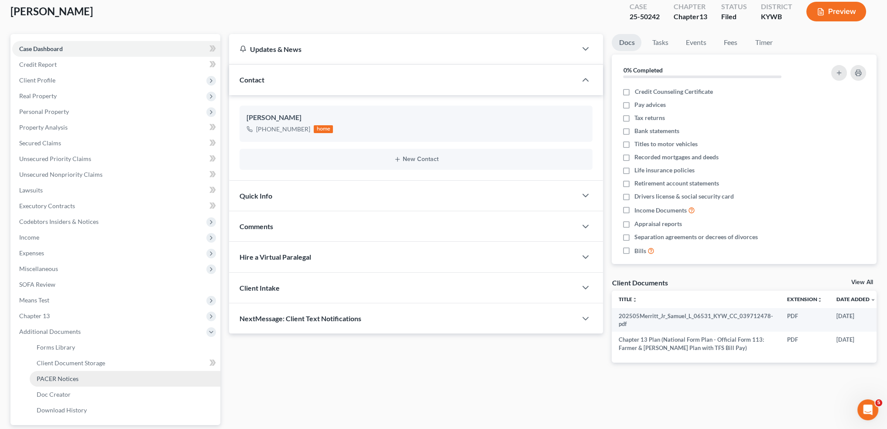
click at [55, 376] on span "PACER Notices" at bounding box center [58, 378] width 42 height 7
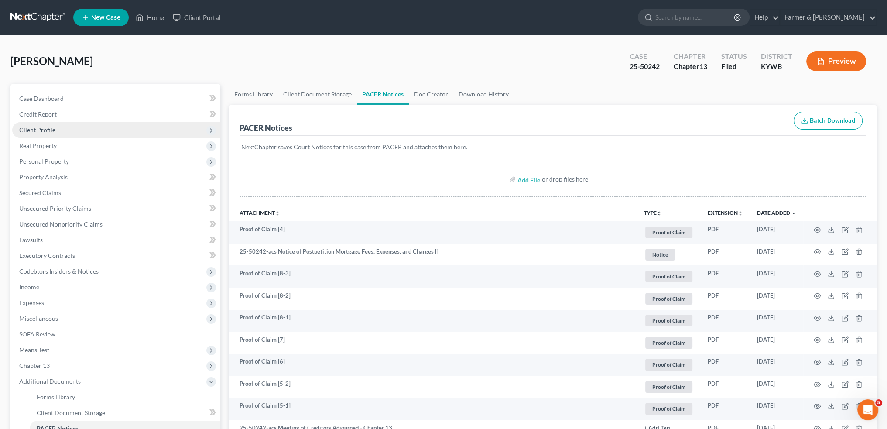
click at [79, 130] on span "Client Profile" at bounding box center [116, 130] width 208 height 16
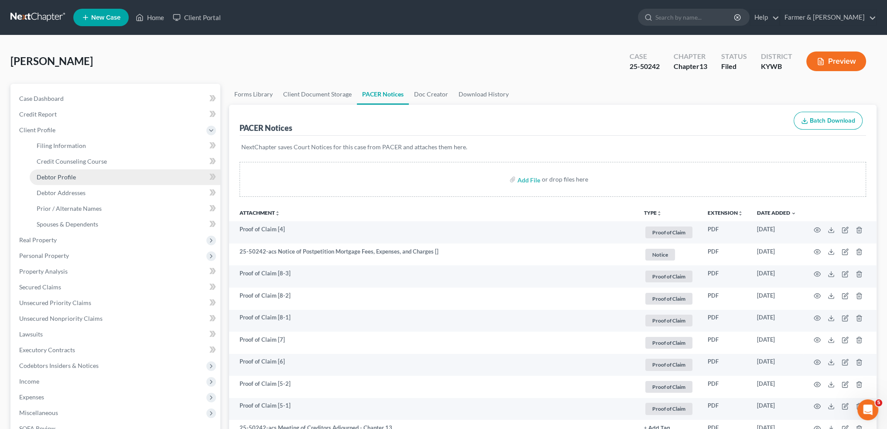
click at [82, 176] on link "Debtor Profile" at bounding box center [125, 177] width 191 height 16
select select "1"
select select "0"
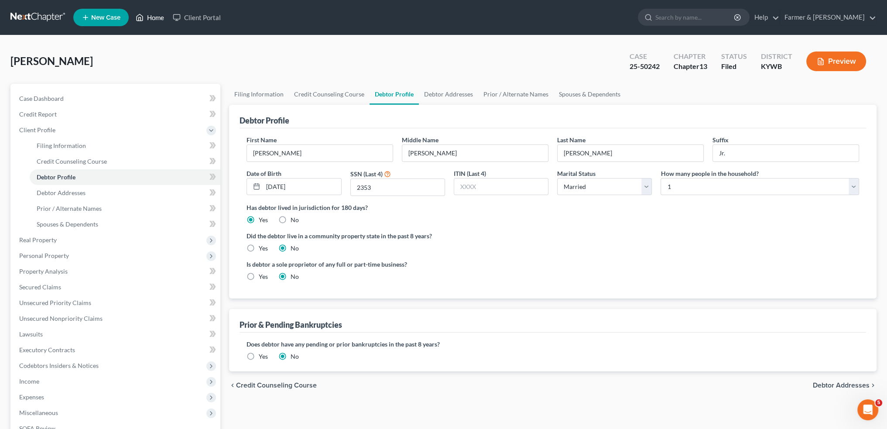
click at [154, 19] on link "Home" at bounding box center [149, 18] width 37 height 16
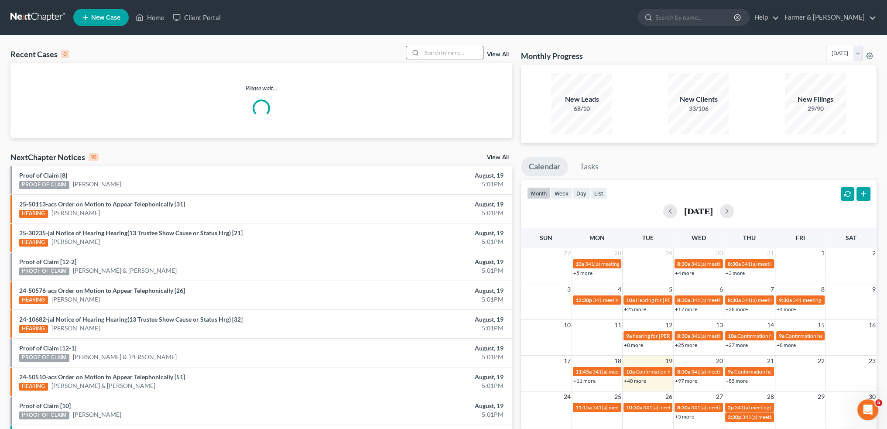
click at [454, 53] on input "search" at bounding box center [452, 52] width 61 height 13
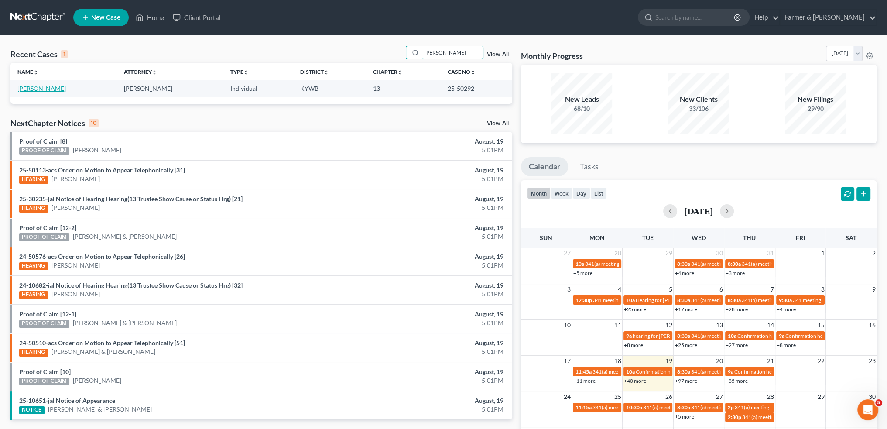
type input "[PERSON_NAME]"
click at [41, 85] on link "[PERSON_NAME]" at bounding box center [41, 88] width 48 height 7
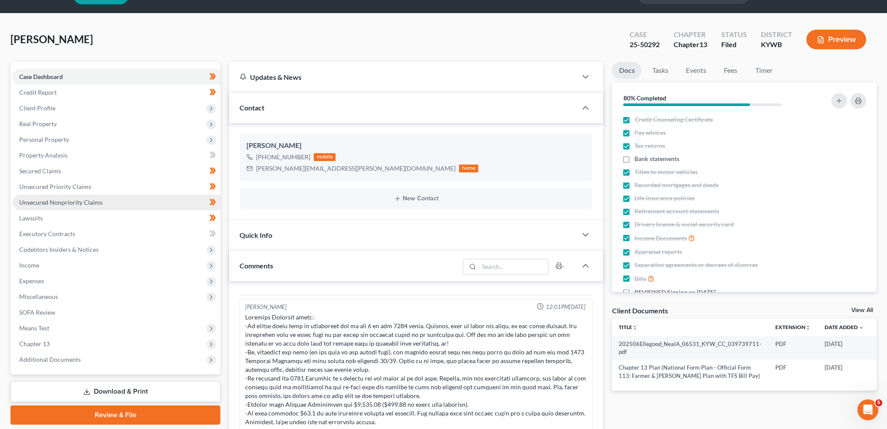
scroll to position [72, 0]
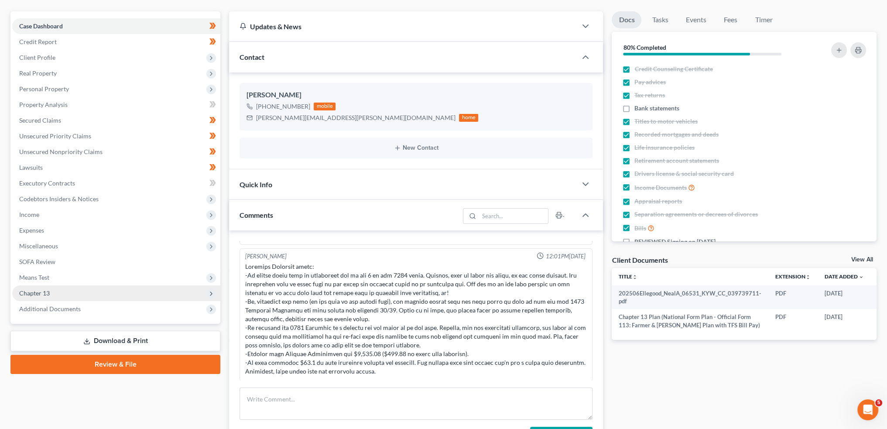
click at [97, 294] on span "Chapter 13" at bounding box center [116, 293] width 208 height 16
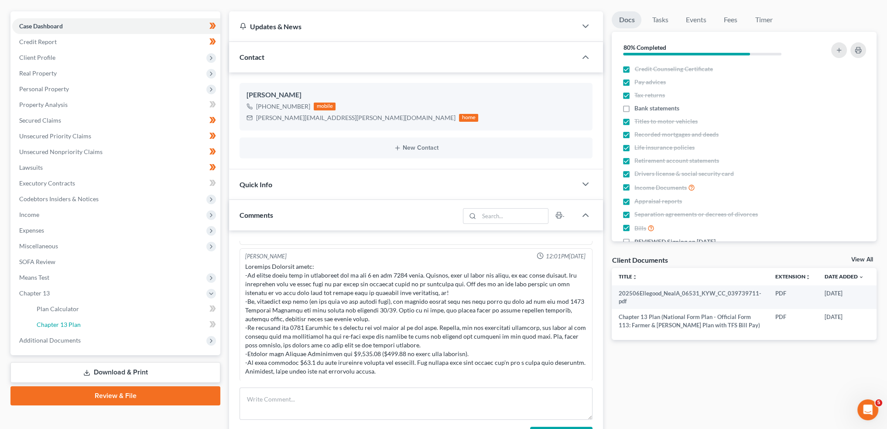
drag, startPoint x: 92, startPoint y: 324, endPoint x: 623, endPoint y: 254, distance: 535.4
click at [92, 324] on link "Chapter 13 Plan" at bounding box center [125, 325] width 191 height 16
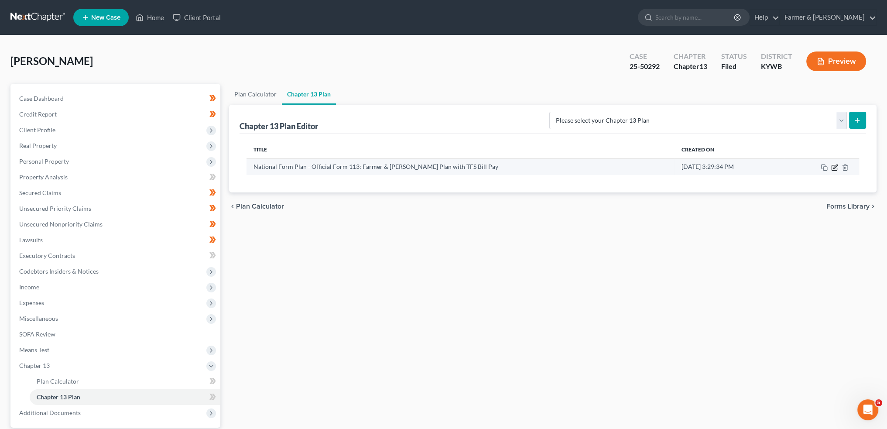
click at [831, 166] on icon "button" at bounding box center [834, 167] width 7 height 7
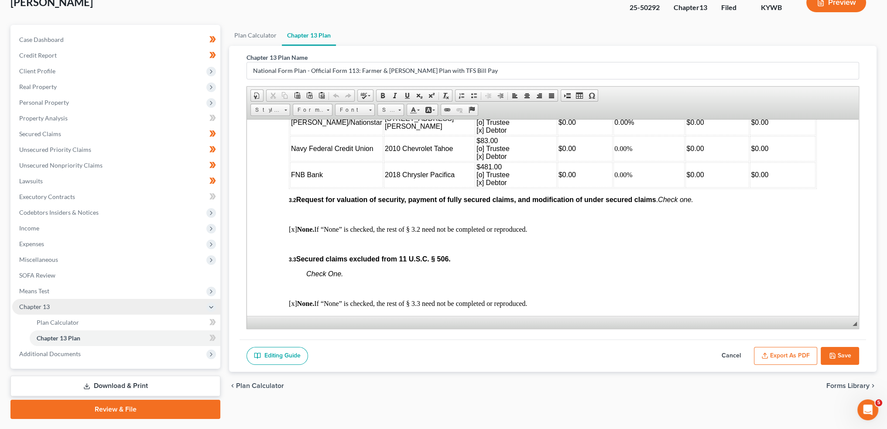
scroll to position [81, 0]
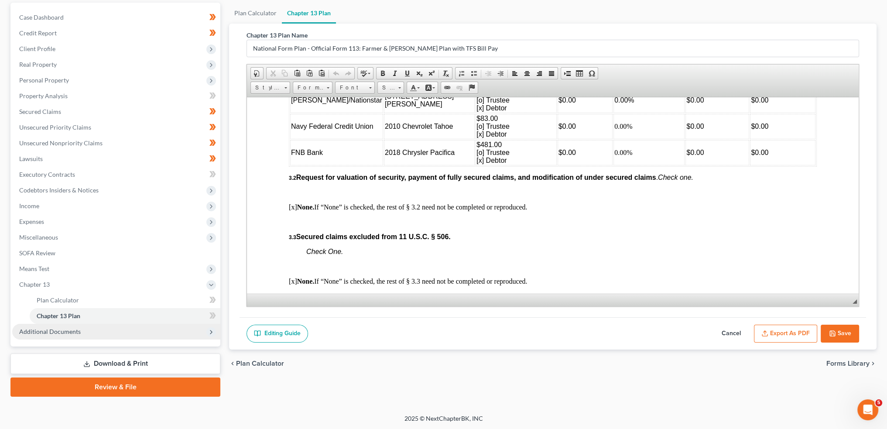
click at [68, 336] on span "Additional Documents" at bounding box center [116, 332] width 208 height 16
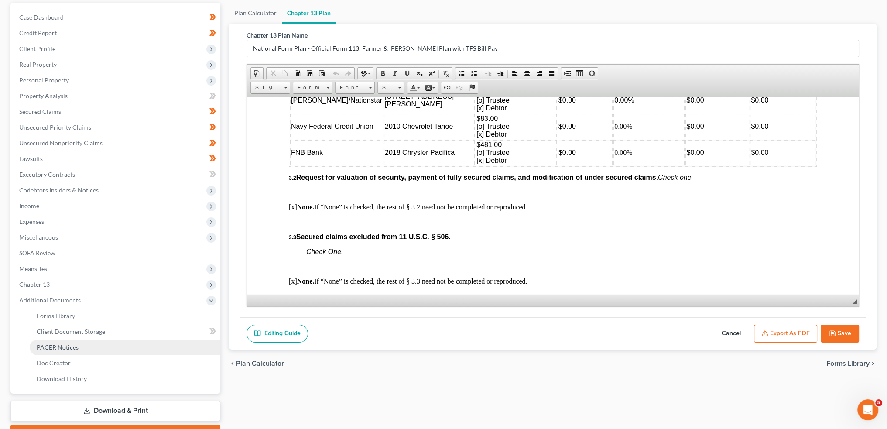
click at [68, 345] on span "PACER Notices" at bounding box center [58, 346] width 42 height 7
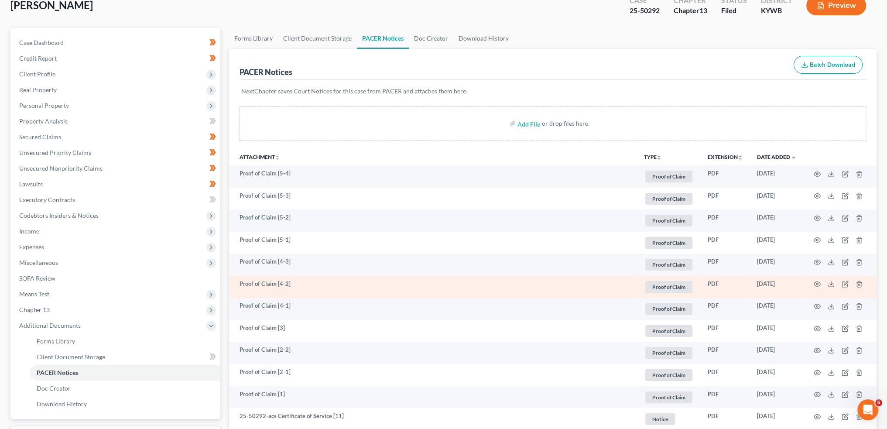
scroll to position [72, 0]
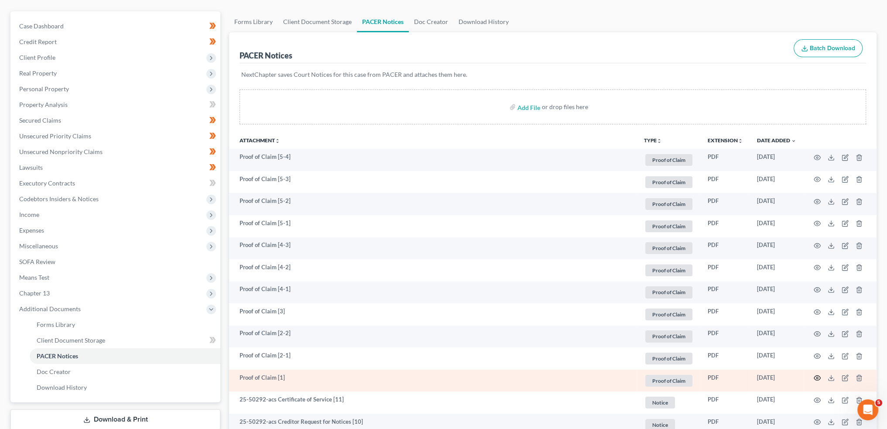
click at [817, 376] on icon "button" at bounding box center [816, 377] width 7 height 7
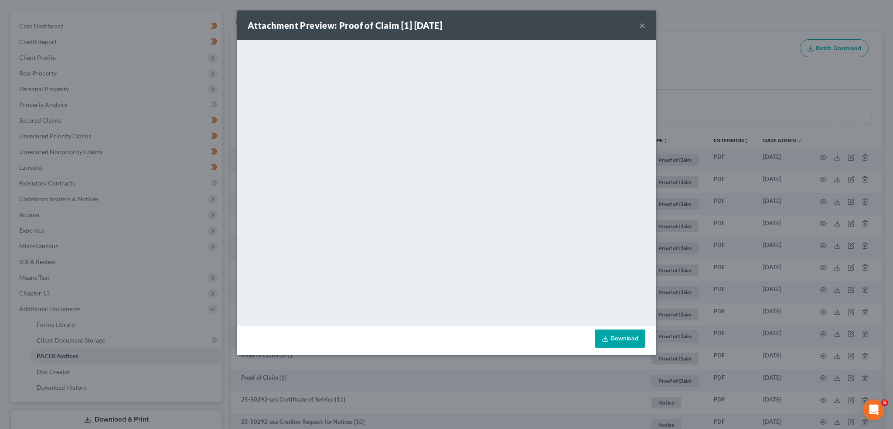
click at [640, 26] on button "×" at bounding box center [642, 25] width 6 height 10
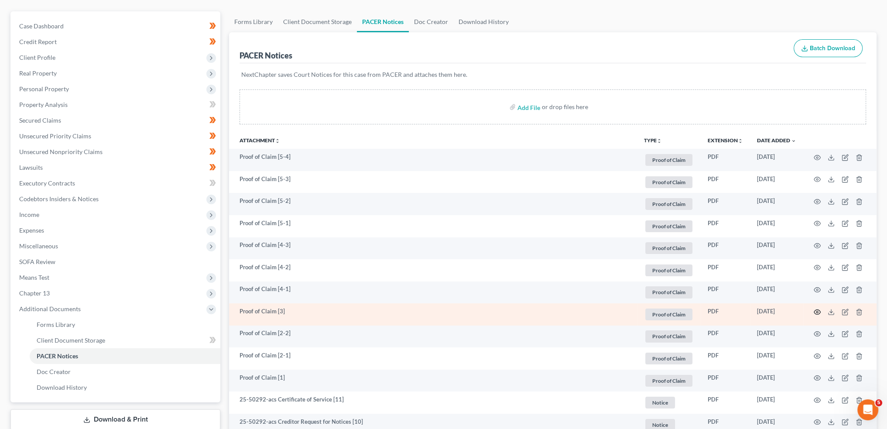
click at [815, 310] on icon "button" at bounding box center [816, 311] width 7 height 7
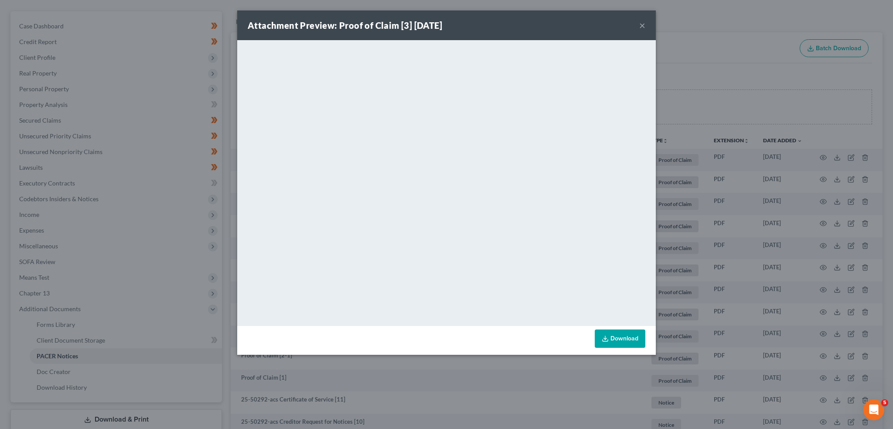
click at [642, 24] on button "×" at bounding box center [642, 25] width 6 height 10
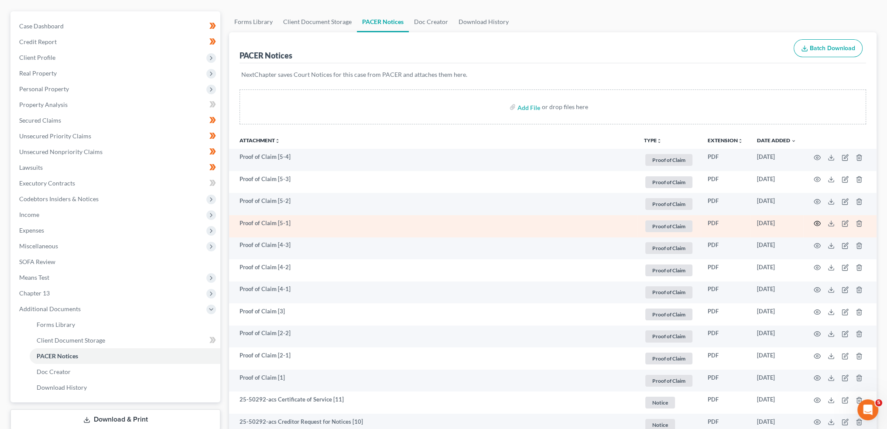
click at [816, 223] on icon "button" at bounding box center [816, 223] width 7 height 7
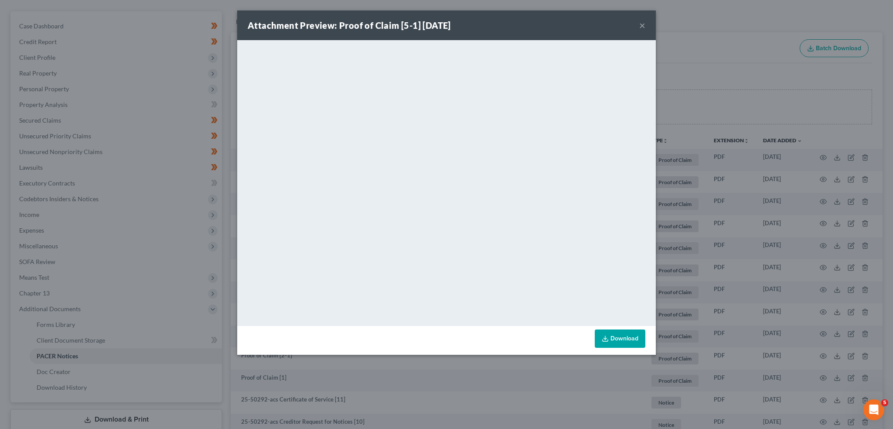
click at [641, 24] on button "×" at bounding box center [642, 25] width 6 height 10
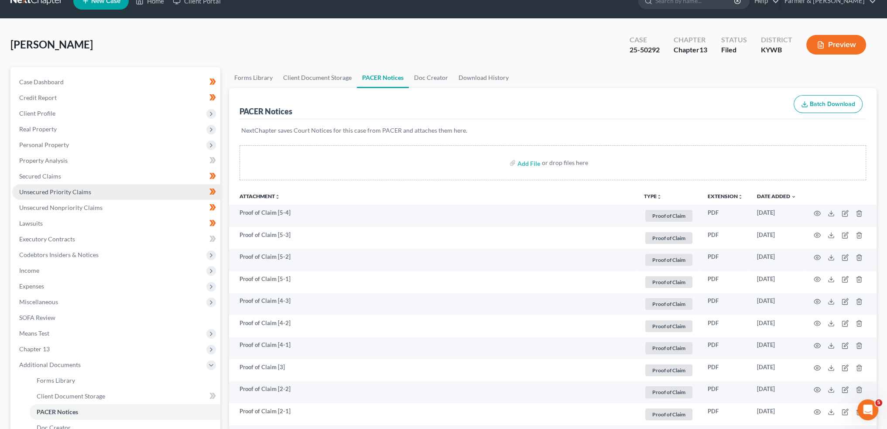
scroll to position [0, 0]
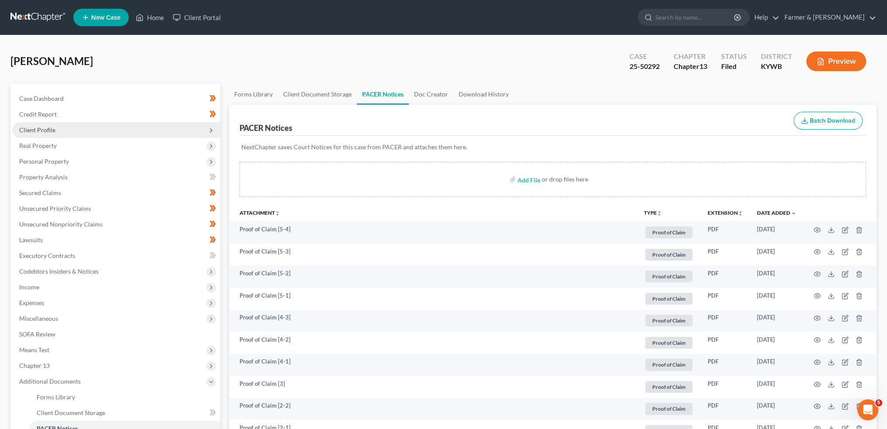
click at [42, 126] on span "Client Profile" at bounding box center [37, 129] width 36 height 7
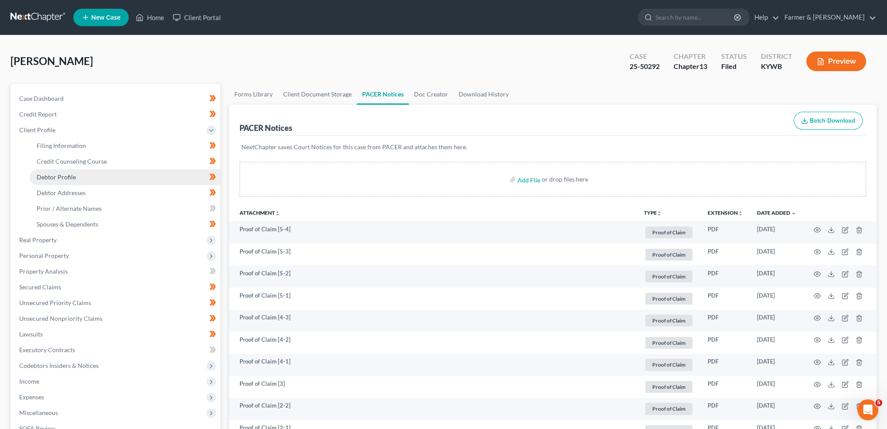
click at [46, 173] on span "Debtor Profile" at bounding box center [56, 176] width 39 height 7
select select "3"
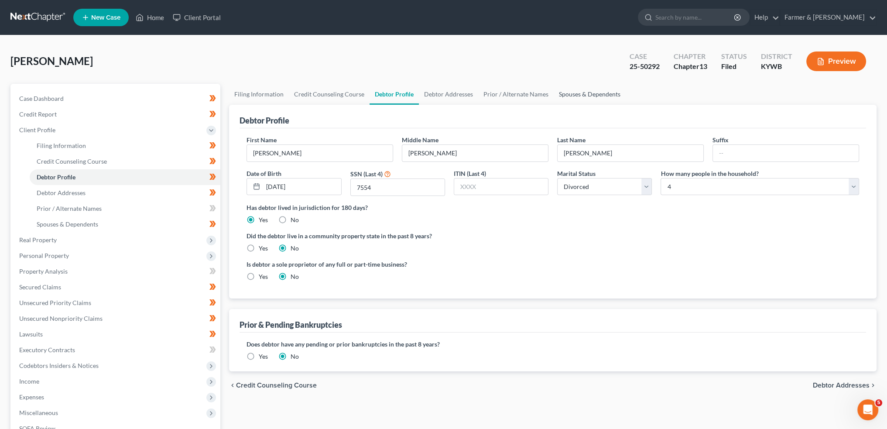
click at [576, 94] on link "Spouses & Dependents" at bounding box center [589, 94] width 72 height 21
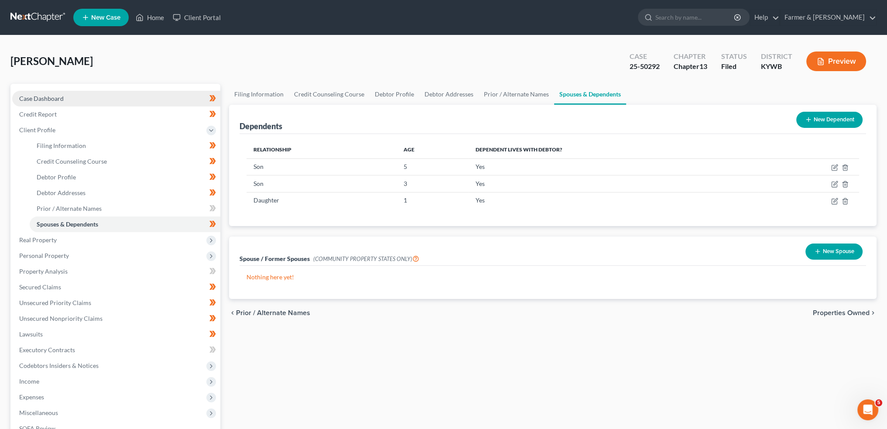
click at [50, 96] on span "Case Dashboard" at bounding box center [41, 98] width 44 height 7
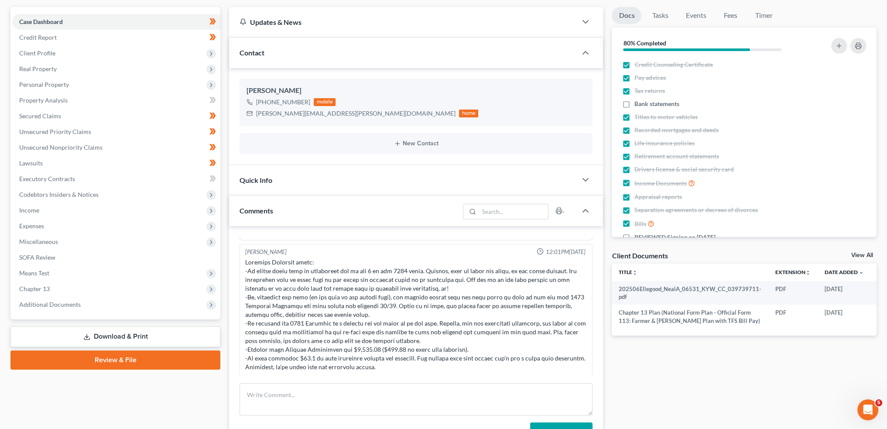
scroll to position [145, 0]
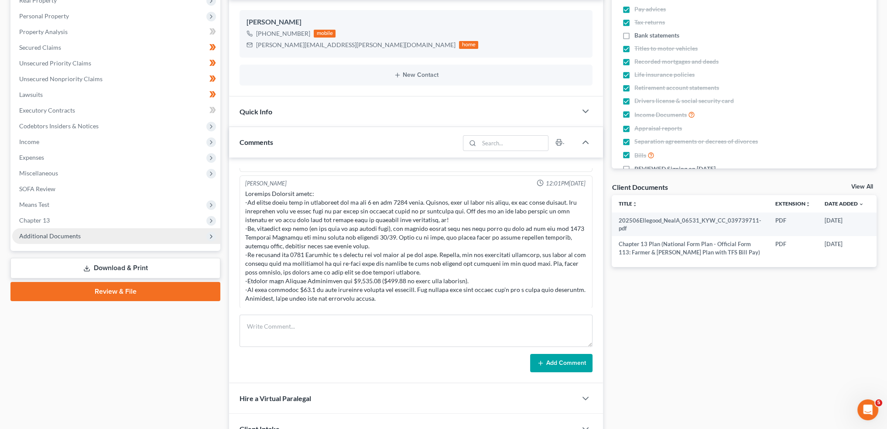
drag, startPoint x: 37, startPoint y: 219, endPoint x: 39, endPoint y: 227, distance: 8.7
click at [37, 219] on span "Chapter 13" at bounding box center [34, 219] width 31 height 7
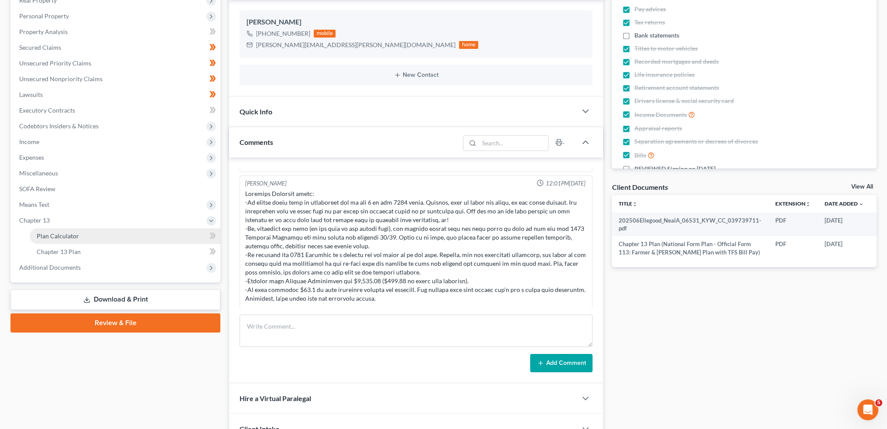
click at [44, 233] on span "Plan Calculator" at bounding box center [58, 235] width 42 height 7
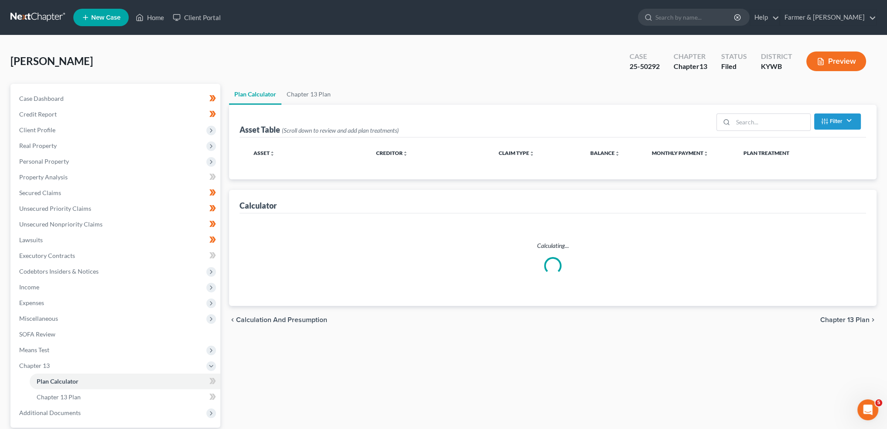
scroll to position [43, 0]
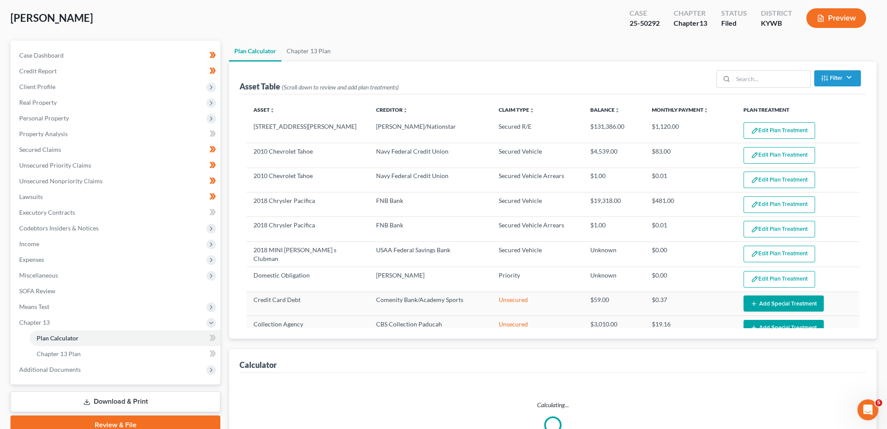
select select "59"
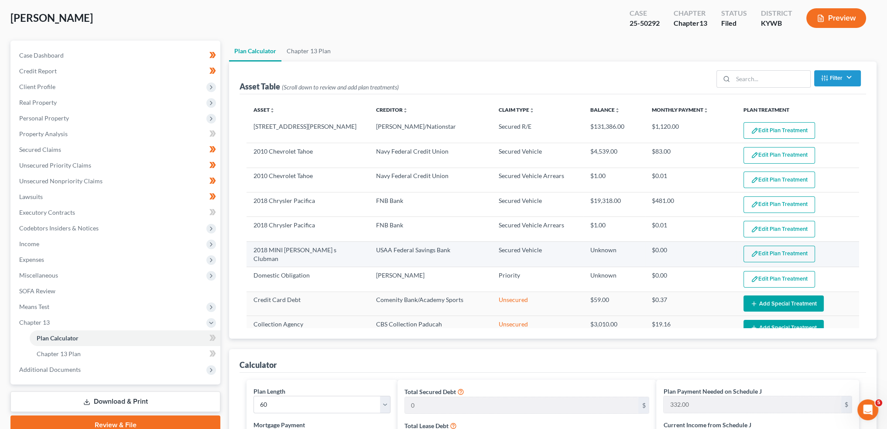
click at [767, 250] on button "Edit Plan Treatment" at bounding box center [779, 254] width 72 height 17
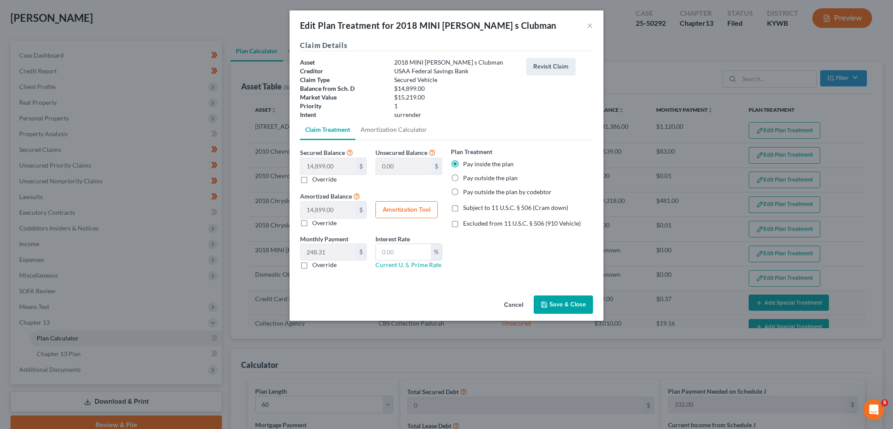
click at [584, 299] on button "Save & Close" at bounding box center [563, 304] width 59 height 18
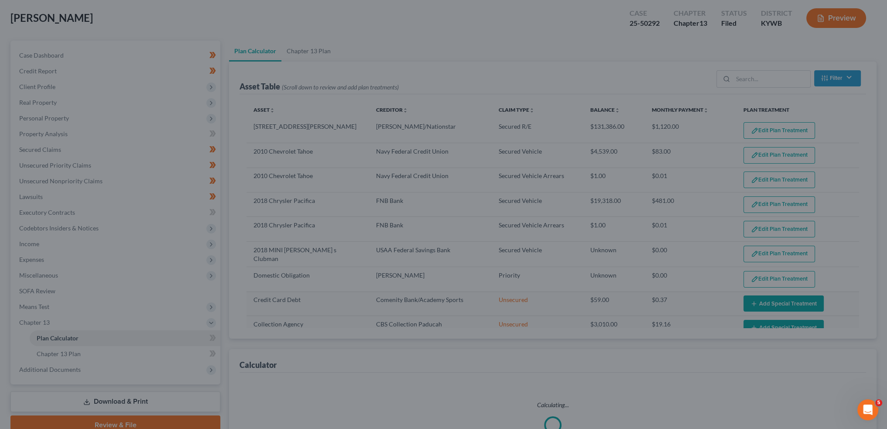
select select "59"
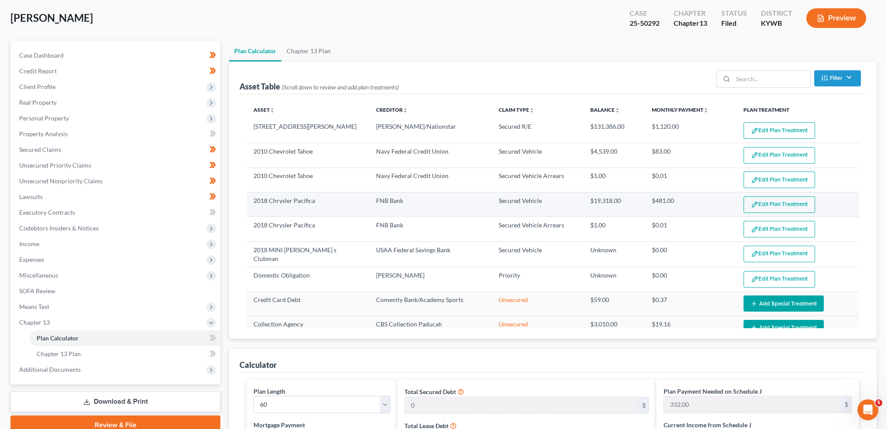
click at [760, 204] on button "Edit Plan Treatment" at bounding box center [779, 204] width 72 height 17
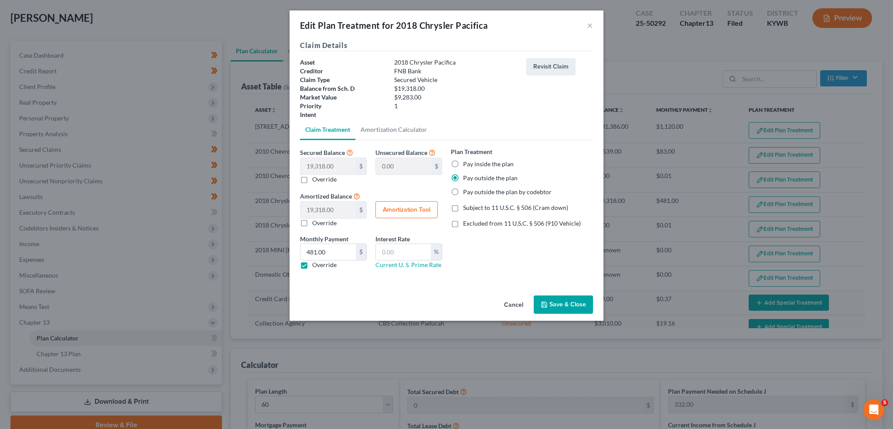
click at [545, 301] on icon "button" at bounding box center [544, 304] width 7 height 7
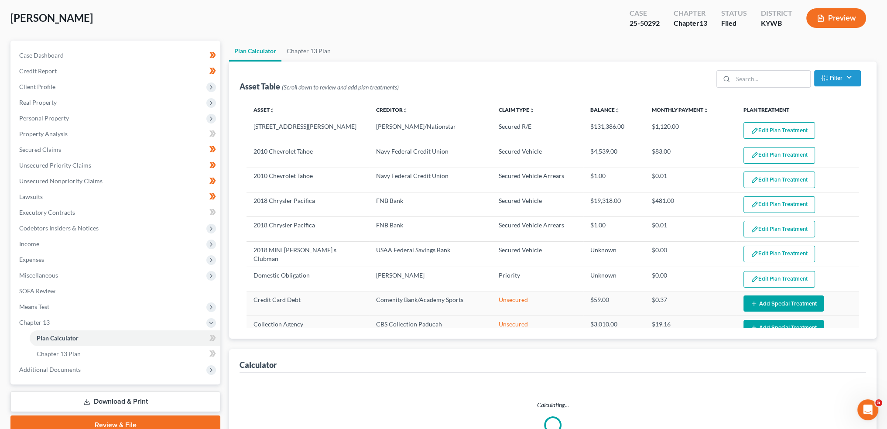
select select "59"
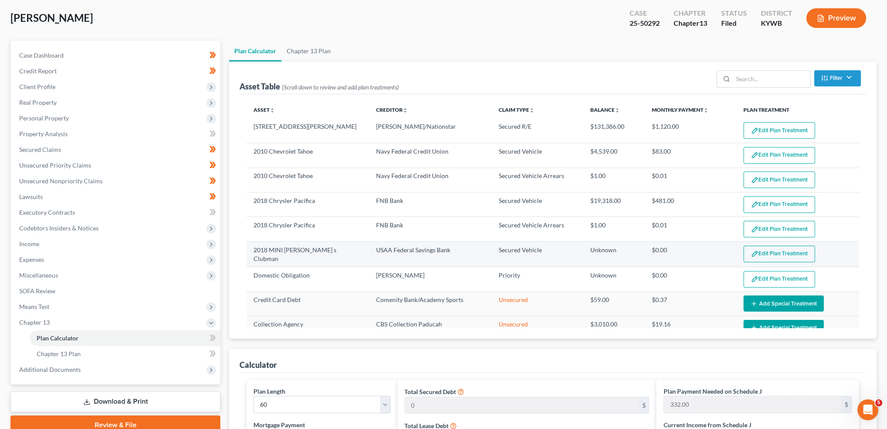
scroll to position [0, 0]
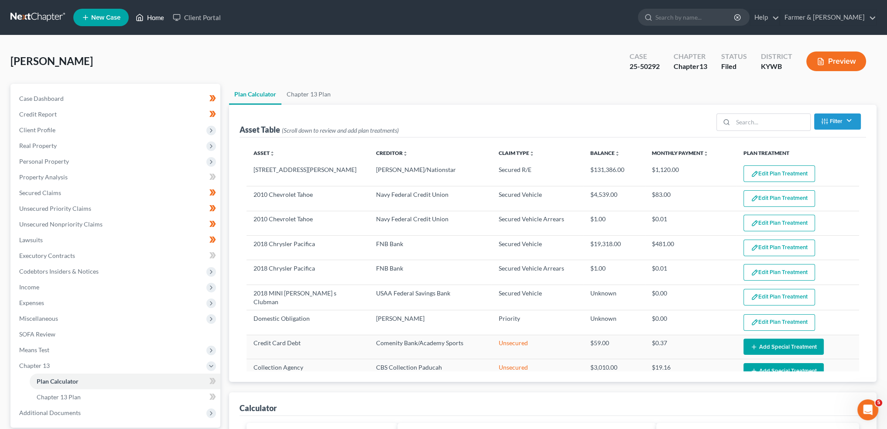
click at [159, 19] on link "Home" at bounding box center [149, 18] width 37 height 16
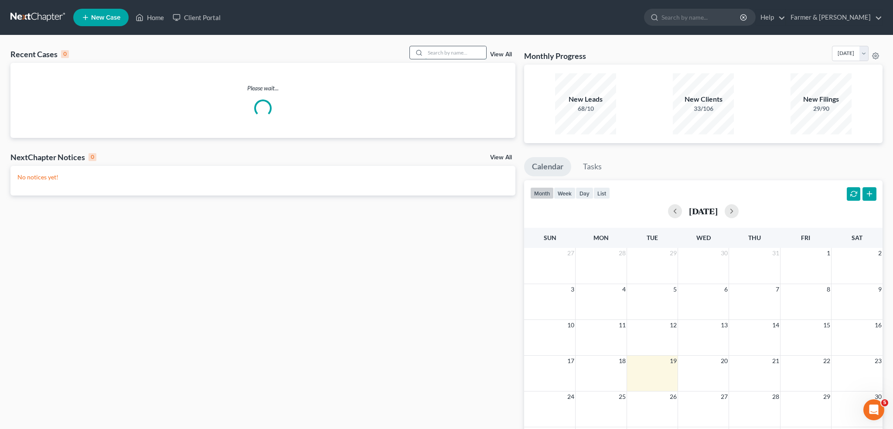
click at [445, 53] on input "search" at bounding box center [455, 52] width 61 height 13
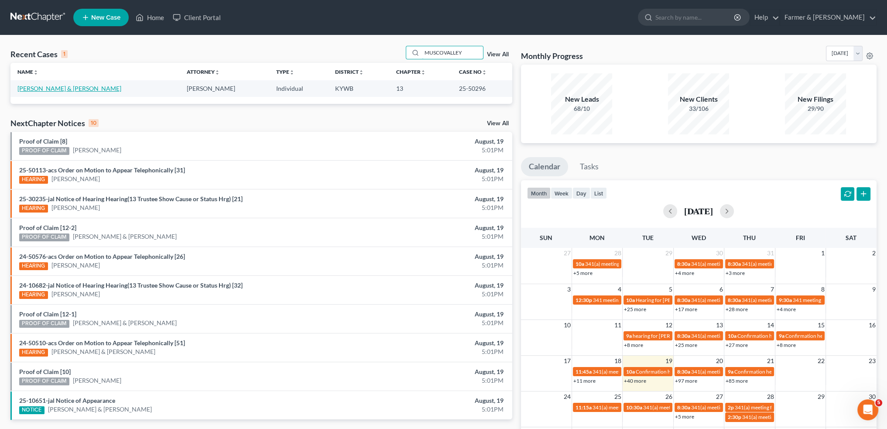
type input "MUSCOVALLEY"
click at [76, 87] on link "[PERSON_NAME] & [PERSON_NAME]" at bounding box center [69, 88] width 104 height 7
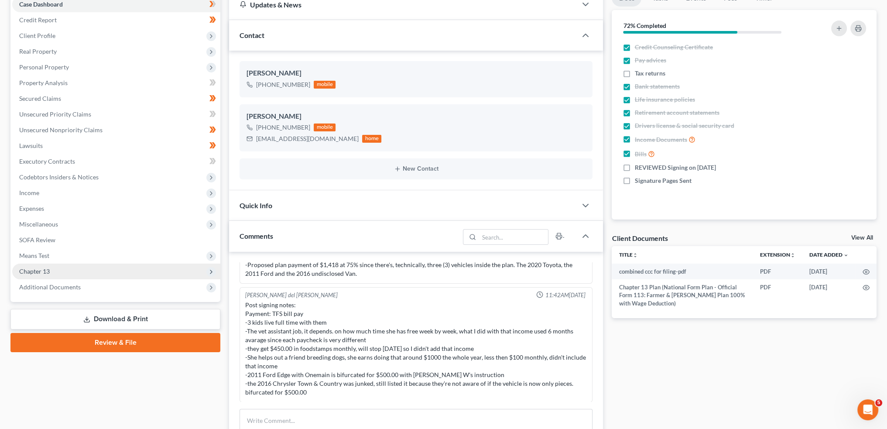
scroll to position [145, 0]
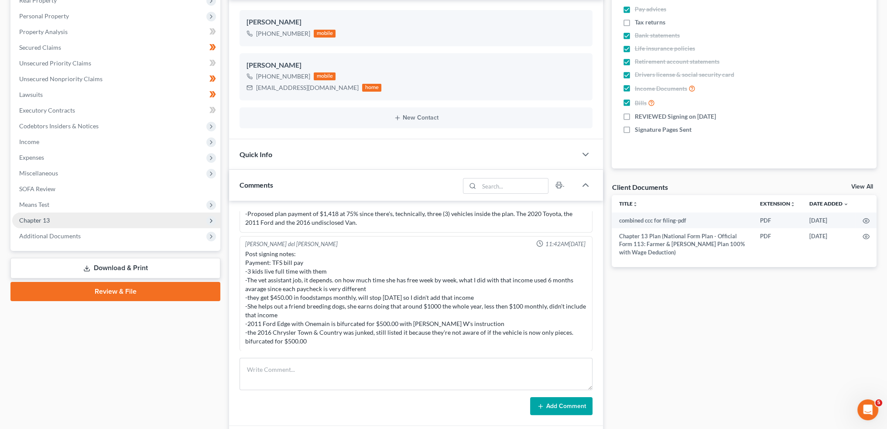
click at [74, 221] on span "Chapter 13" at bounding box center [116, 220] width 208 height 16
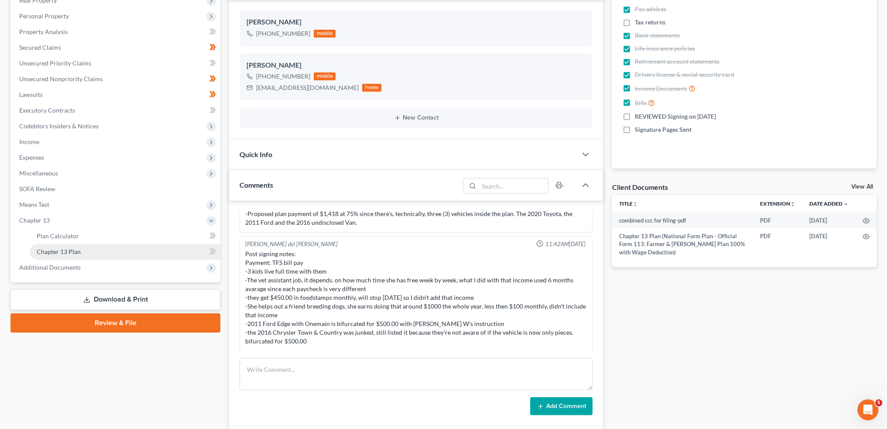
click at [71, 251] on span "Chapter 13 Plan" at bounding box center [59, 251] width 44 height 7
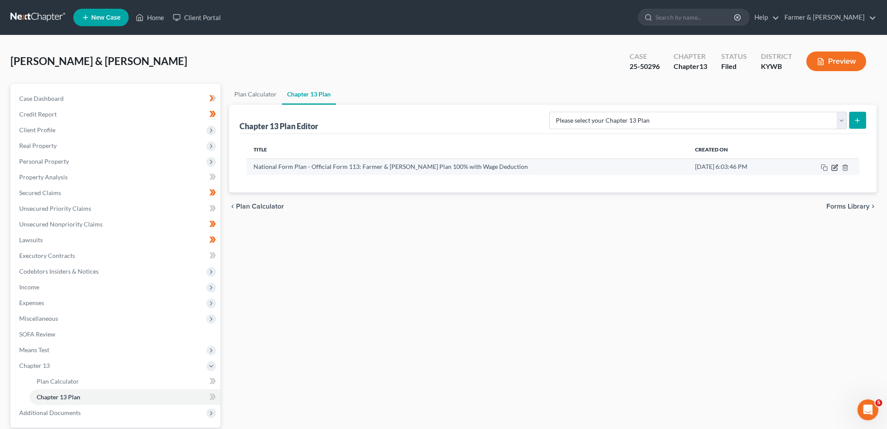
click at [833, 169] on icon "button" at bounding box center [834, 167] width 7 height 7
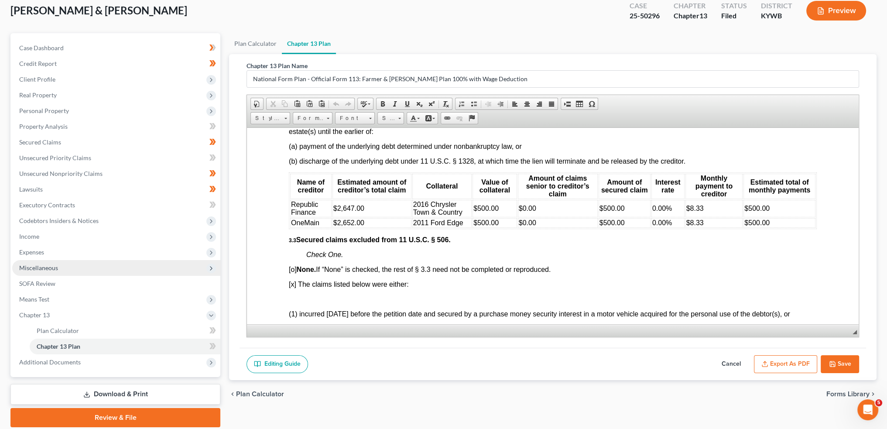
scroll to position [81, 0]
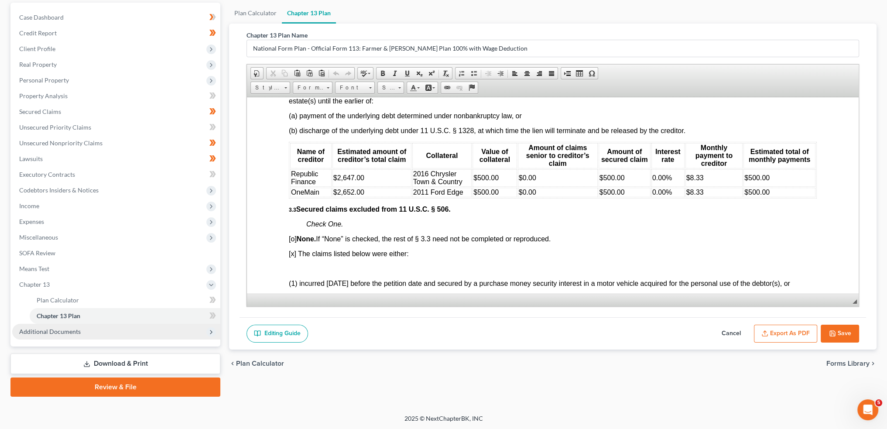
click at [62, 335] on span "Additional Documents" at bounding box center [116, 332] width 208 height 16
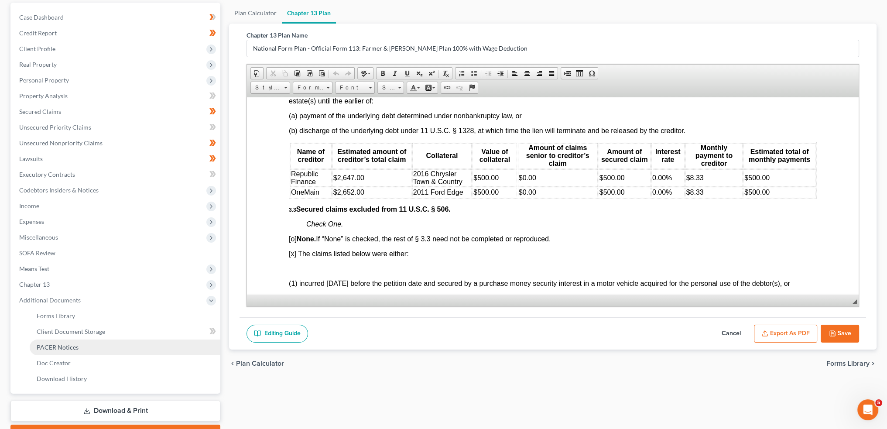
click at [66, 346] on span "PACER Notices" at bounding box center [58, 346] width 42 height 7
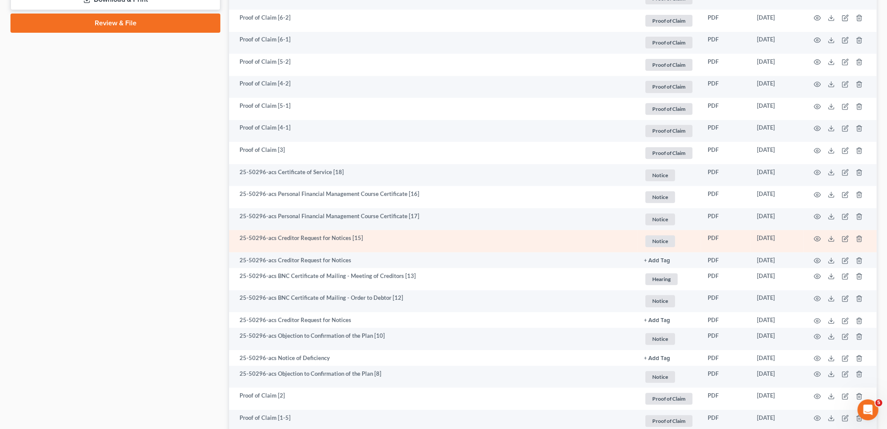
scroll to position [509, 0]
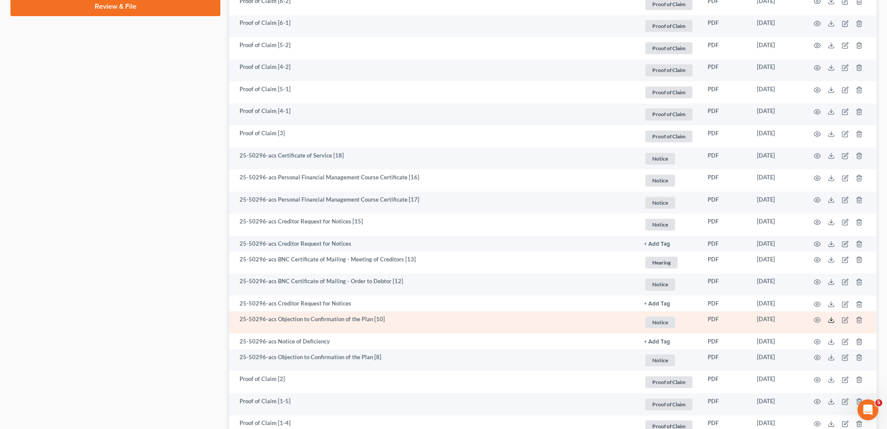
click at [831, 317] on icon at bounding box center [830, 319] width 7 height 7
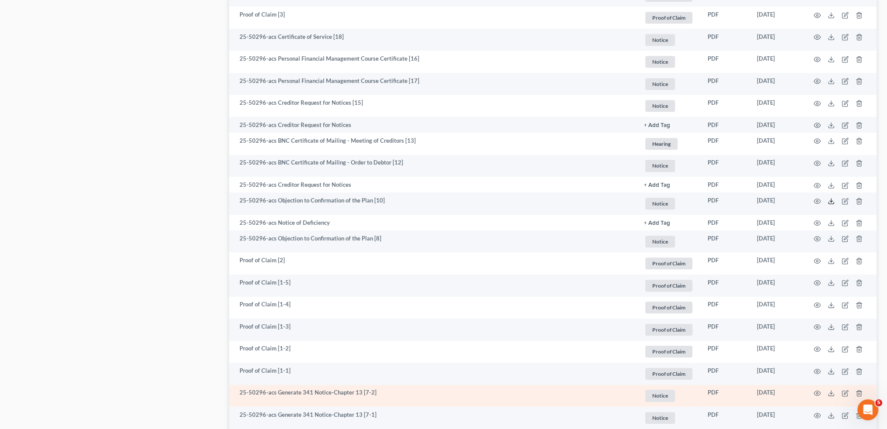
scroll to position [654, 0]
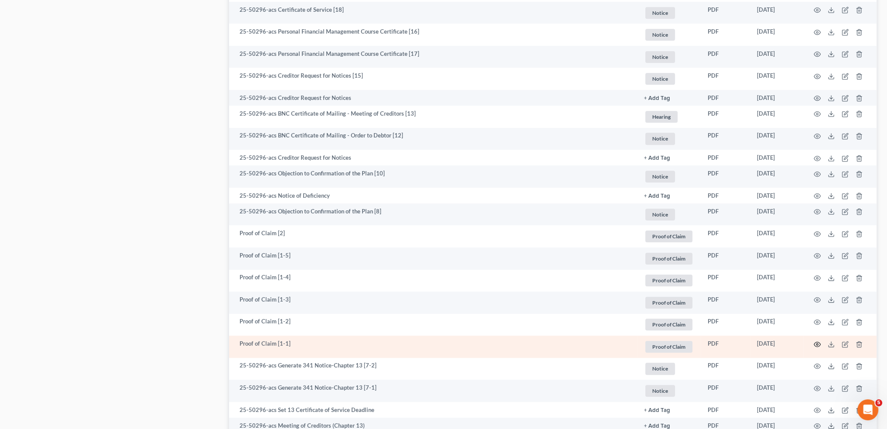
click at [816, 342] on icon "button" at bounding box center [817, 343] width 7 height 5
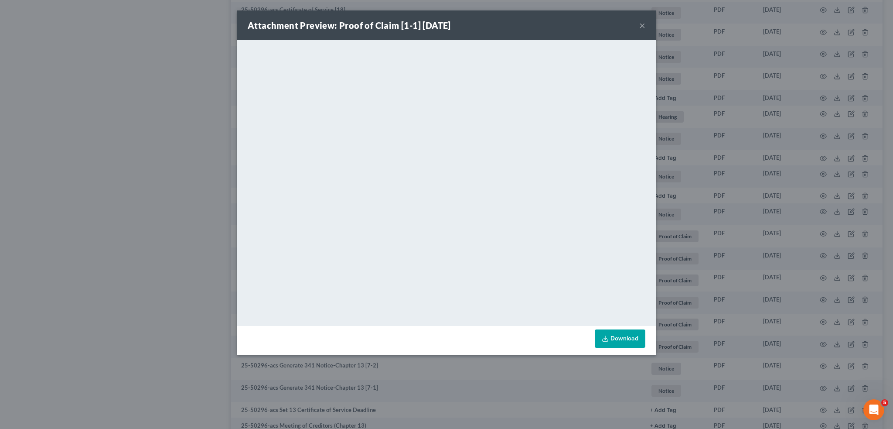
click at [642, 26] on button "×" at bounding box center [642, 25] width 6 height 10
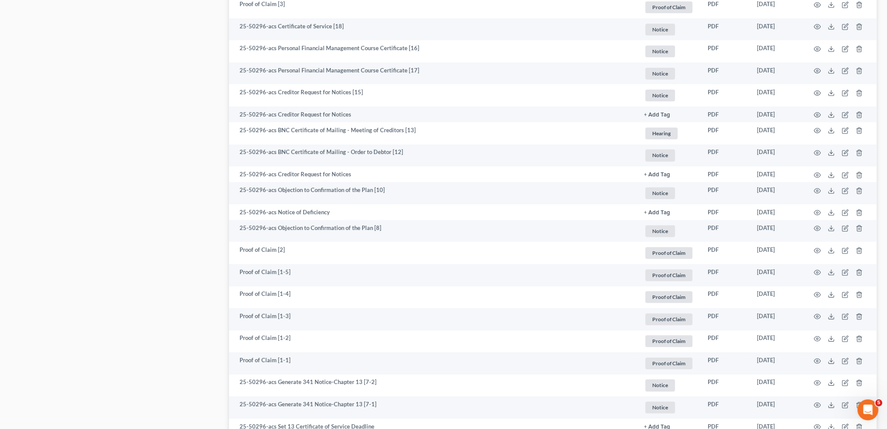
scroll to position [145, 0]
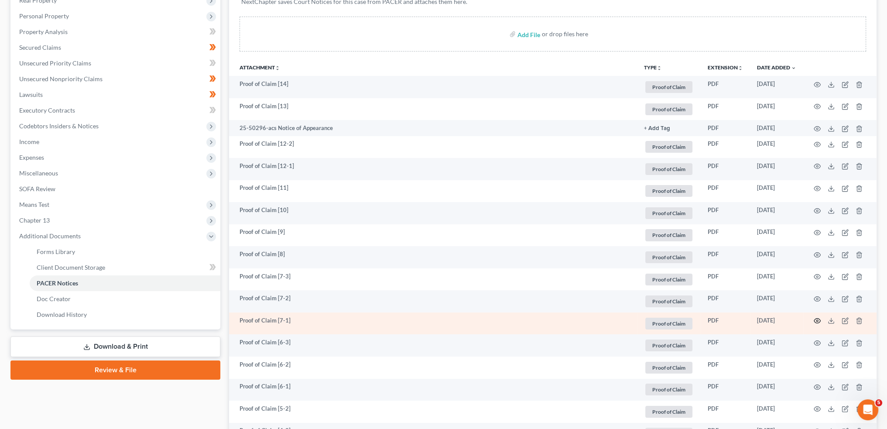
click at [816, 322] on icon "button" at bounding box center [816, 320] width 7 height 7
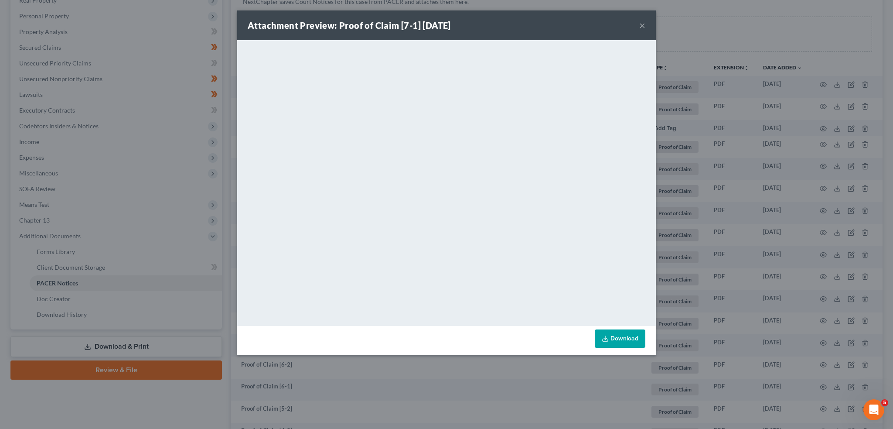
click at [645, 26] on div "Attachment Preview: Proof of Claim [7-1] [DATE] ×" at bounding box center [446, 25] width 419 height 30
click at [640, 26] on button "×" at bounding box center [642, 25] width 6 height 10
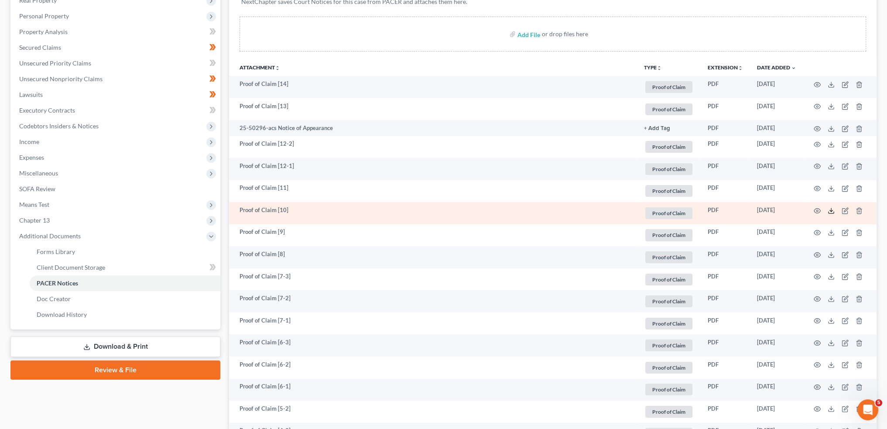
click at [829, 212] on icon at bounding box center [830, 210] width 7 height 7
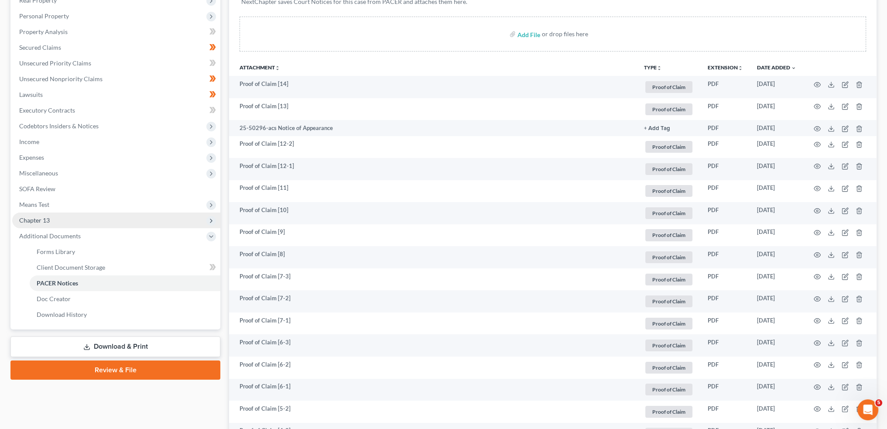
click at [60, 213] on span "Chapter 13" at bounding box center [116, 220] width 208 height 16
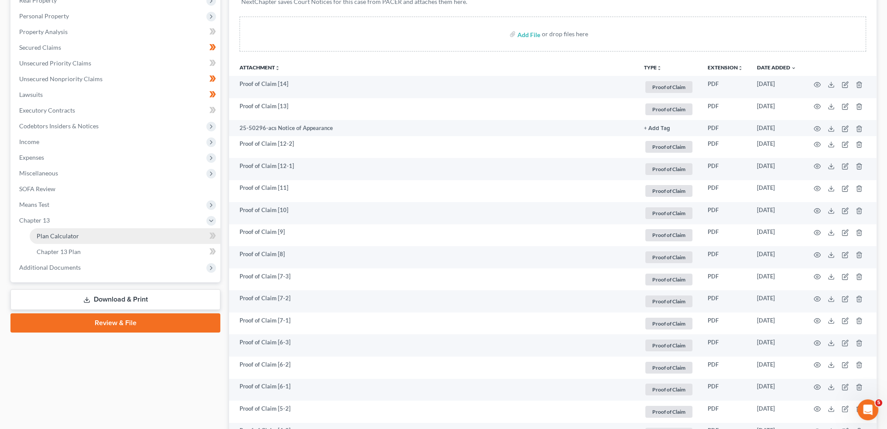
click at [58, 230] on link "Plan Calculator" at bounding box center [125, 236] width 191 height 16
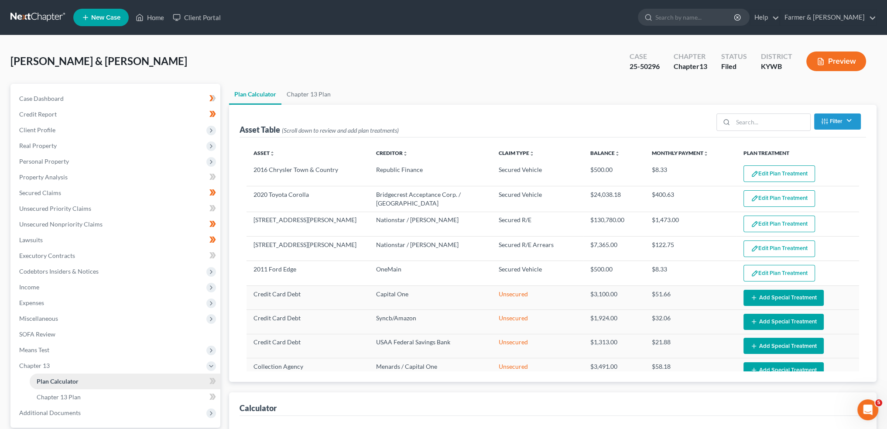
select select "59"
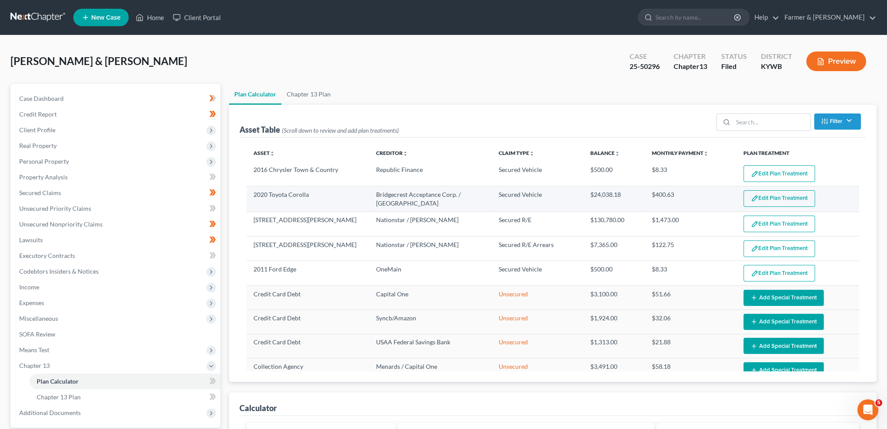
click at [770, 197] on button "Edit Plan Treatment" at bounding box center [779, 198] width 72 height 17
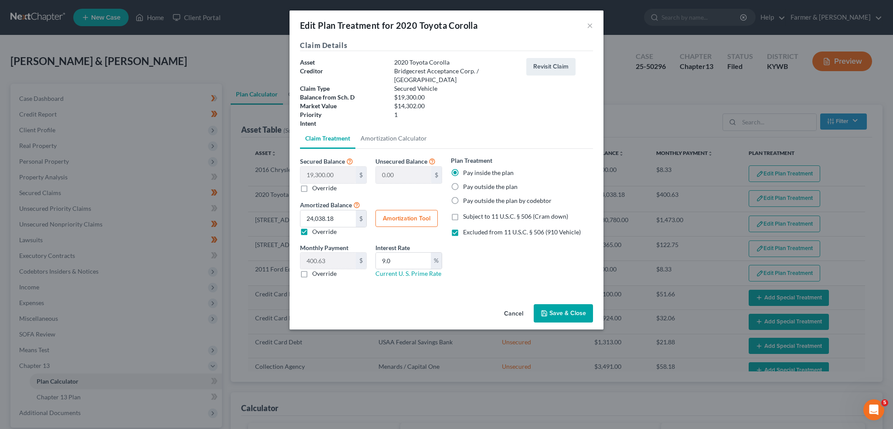
click at [567, 304] on button "Save & Close" at bounding box center [563, 313] width 59 height 18
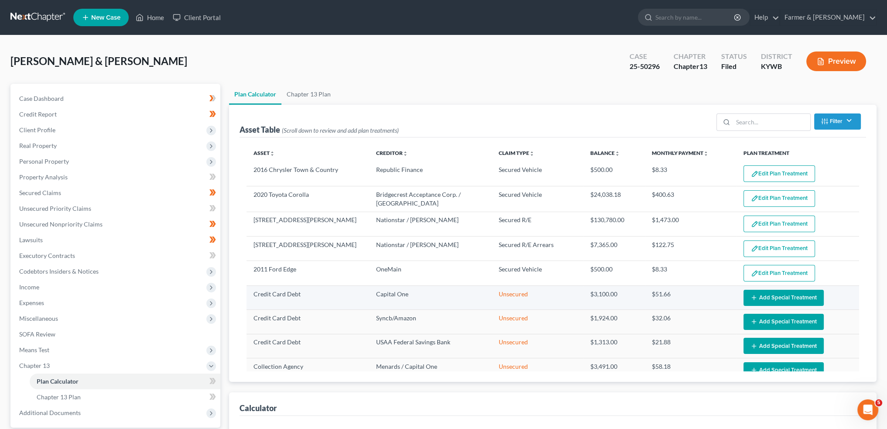
select select "59"
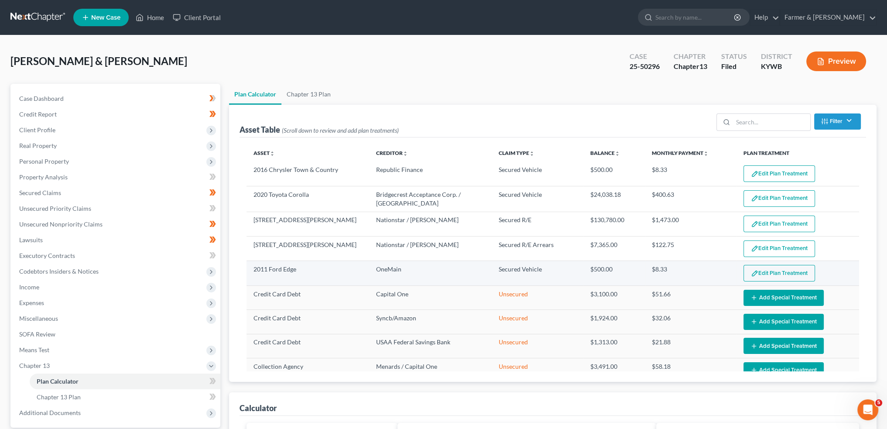
click at [781, 270] on button "Edit Plan Treatment" at bounding box center [779, 273] width 72 height 17
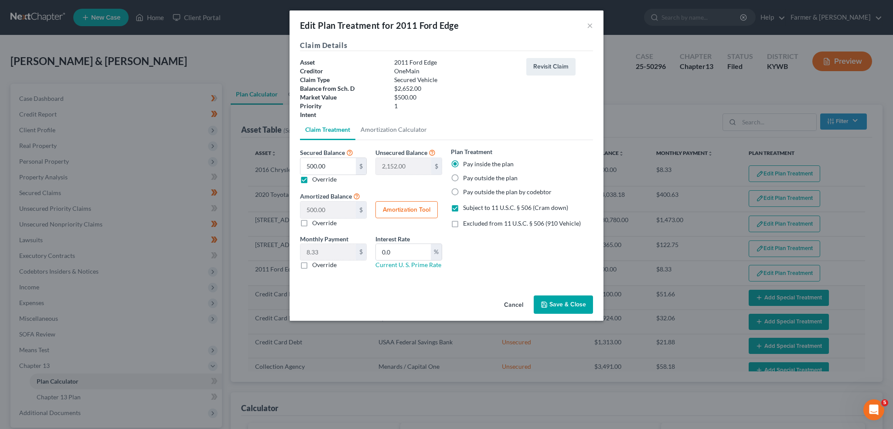
drag, startPoint x: 577, startPoint y: 302, endPoint x: 892, endPoint y: 304, distance: 314.9
click at [577, 302] on button "Save & Close" at bounding box center [563, 304] width 59 height 18
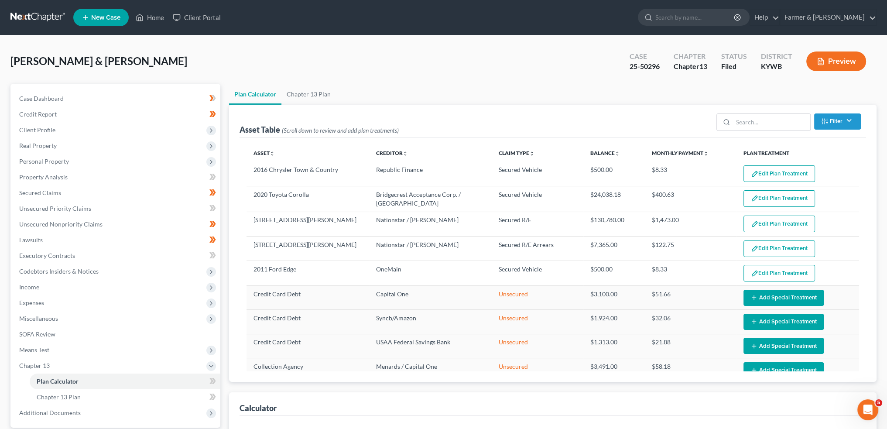
select select "59"
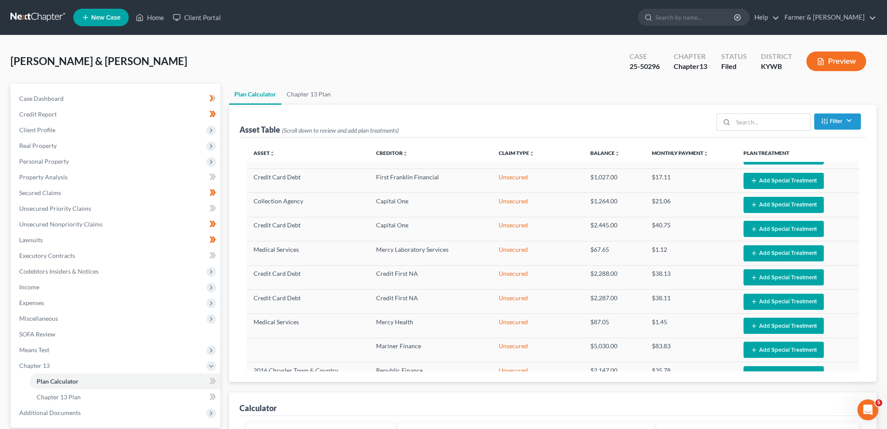
scroll to position [401, 0]
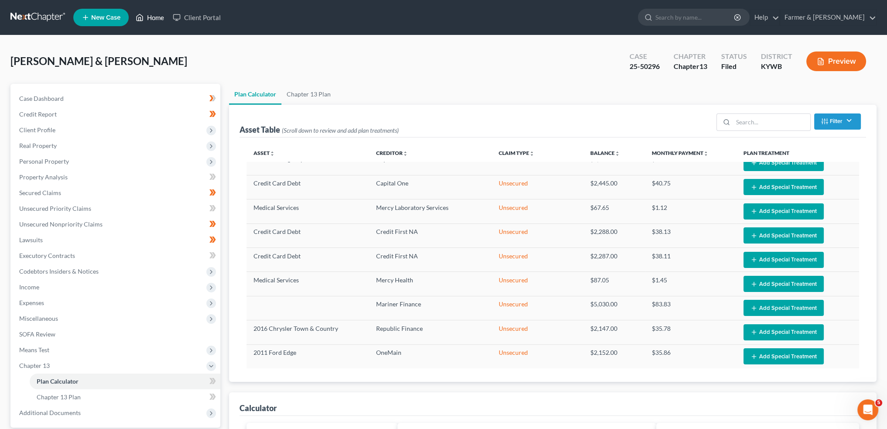
click at [157, 20] on link "Home" at bounding box center [149, 18] width 37 height 16
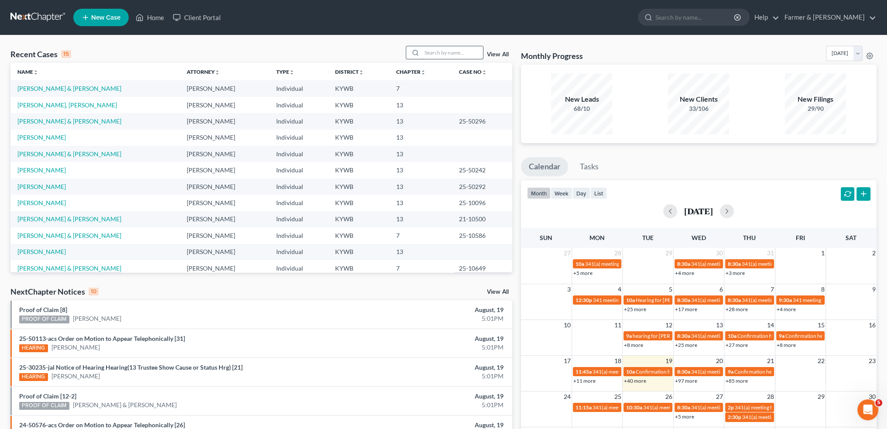
click at [443, 54] on input "search" at bounding box center [452, 52] width 61 height 13
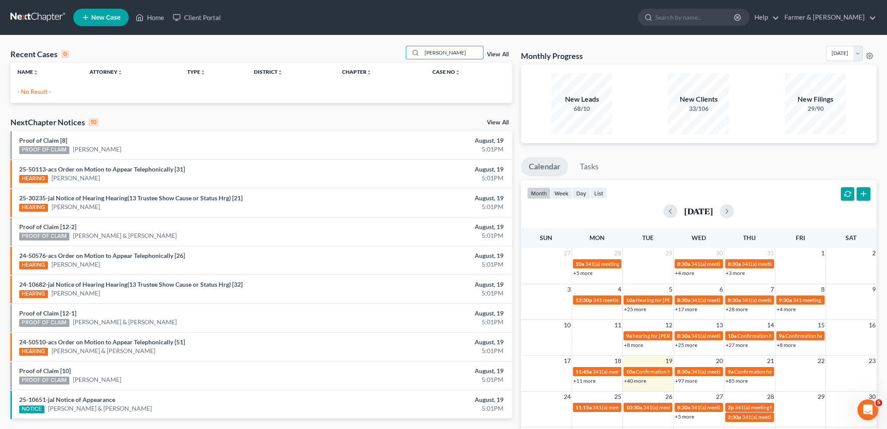
drag, startPoint x: 472, startPoint y: 52, endPoint x: 373, endPoint y: 47, distance: 98.7
click at [374, 47] on div "Recent Cases 0 [PERSON_NAME] View All" at bounding box center [261, 54] width 502 height 17
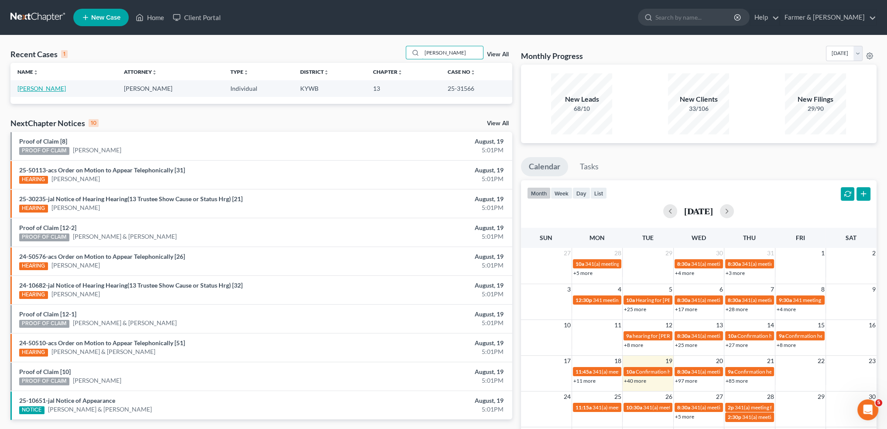
type input "[PERSON_NAME]"
click at [40, 86] on link "[PERSON_NAME]" at bounding box center [41, 88] width 48 height 7
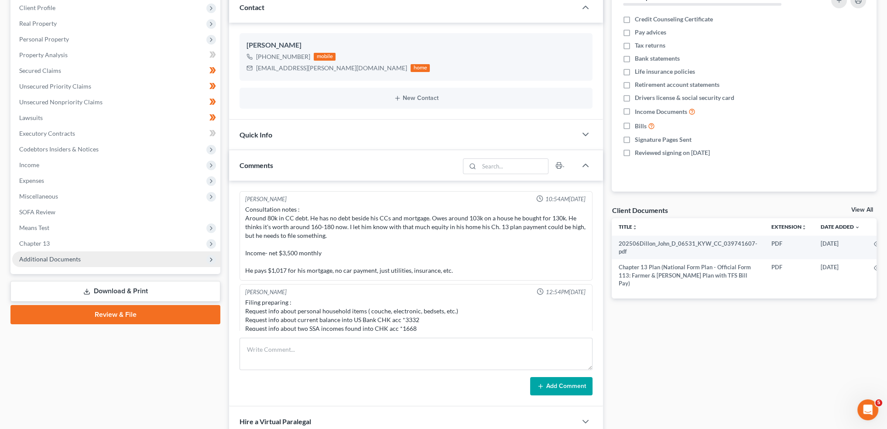
scroll to position [201, 0]
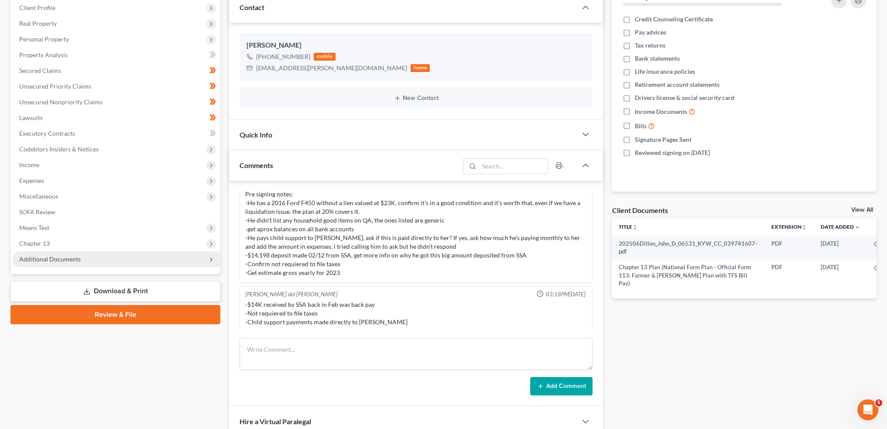
click at [66, 255] on span "Additional Documents" at bounding box center [49, 258] width 61 height 7
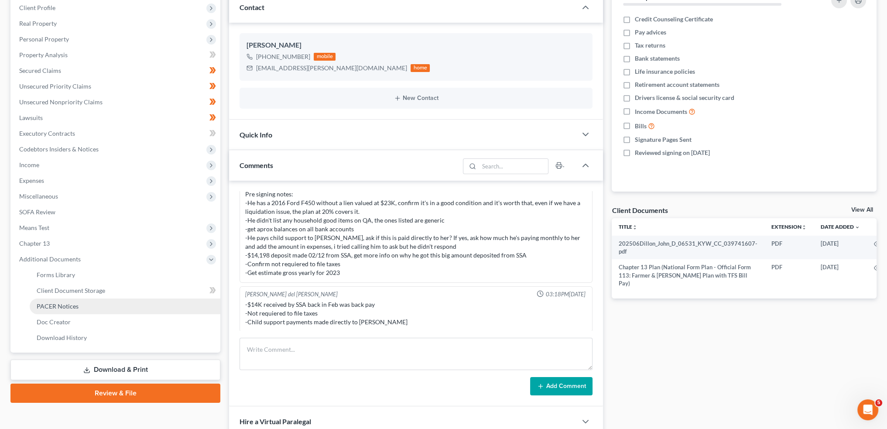
click at [92, 306] on link "PACER Notices" at bounding box center [125, 306] width 191 height 16
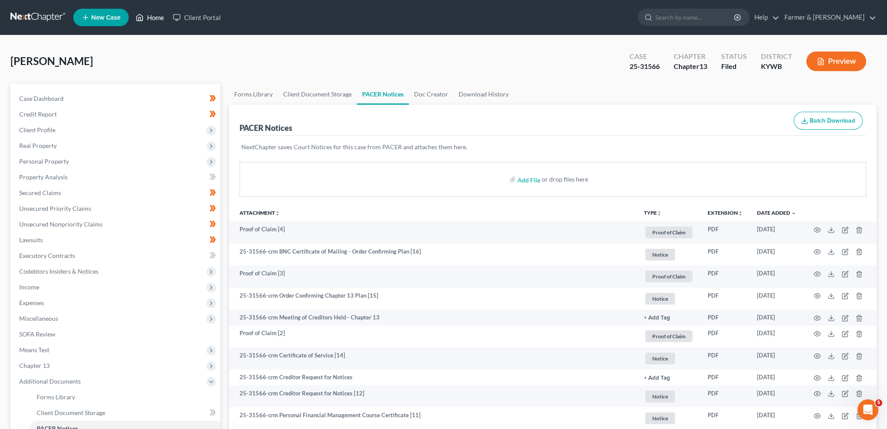
click at [148, 14] on link "Home" at bounding box center [149, 18] width 37 height 16
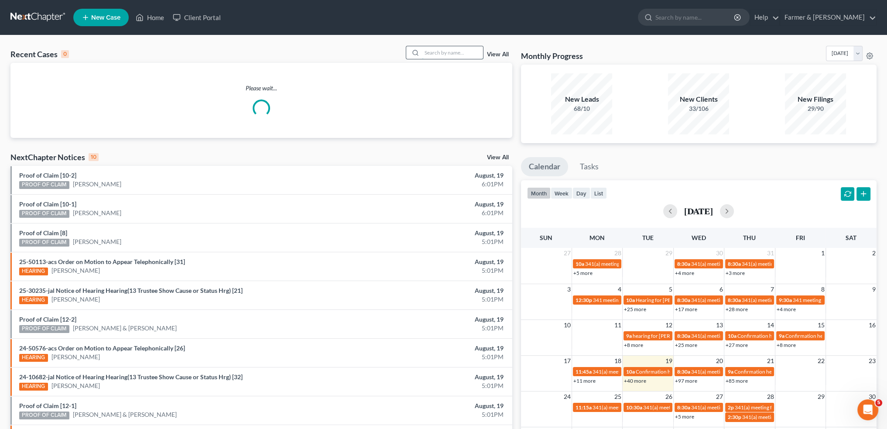
click at [447, 56] on input "search" at bounding box center [452, 52] width 61 height 13
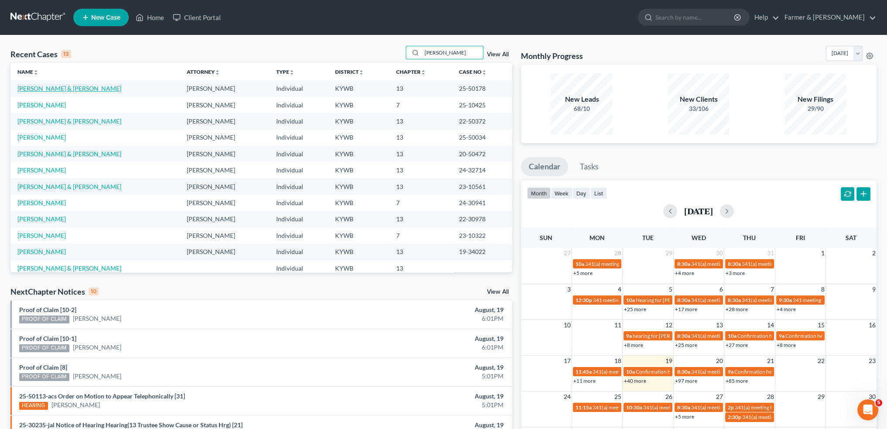
type input "[PERSON_NAME]"
click at [35, 89] on link "[PERSON_NAME] & [PERSON_NAME]" at bounding box center [69, 88] width 104 height 7
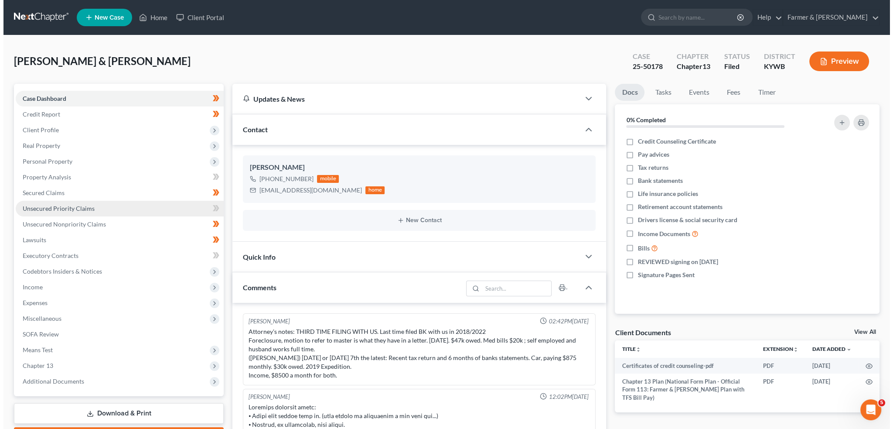
scroll to position [265, 0]
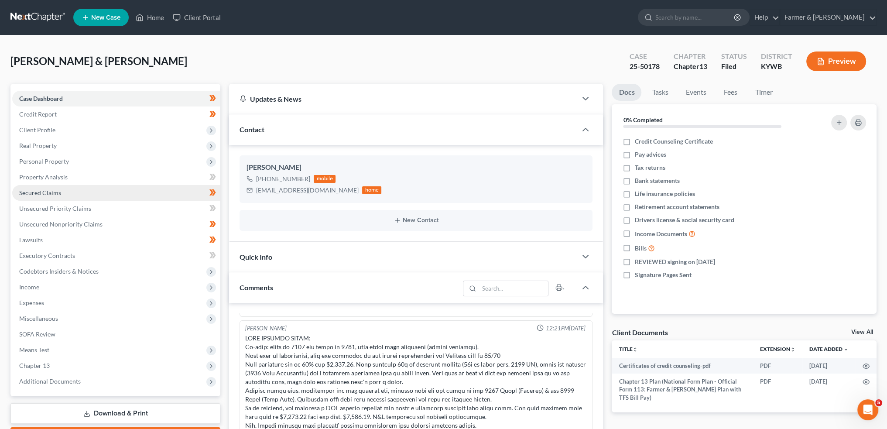
click at [59, 188] on link "Secured Claims" at bounding box center [116, 193] width 208 height 16
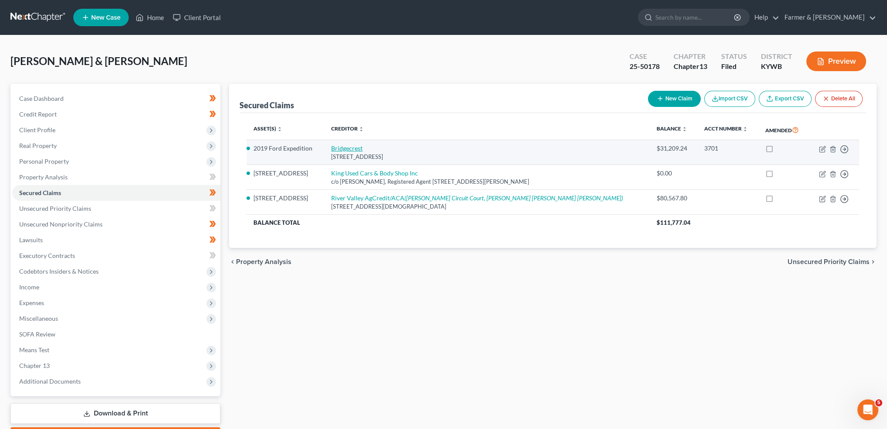
click at [344, 147] on link "Bridgecrest" at bounding box center [346, 147] width 31 height 7
select select "3"
select select "0"
select select "18"
select select "4"
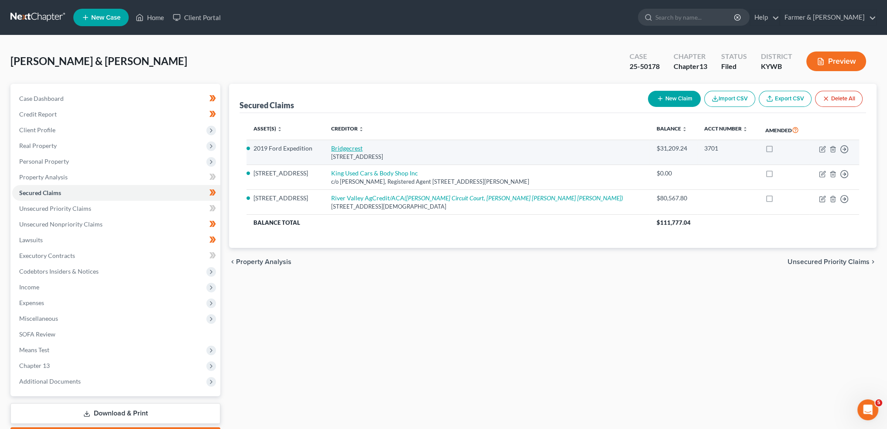
select select "2"
select select "0"
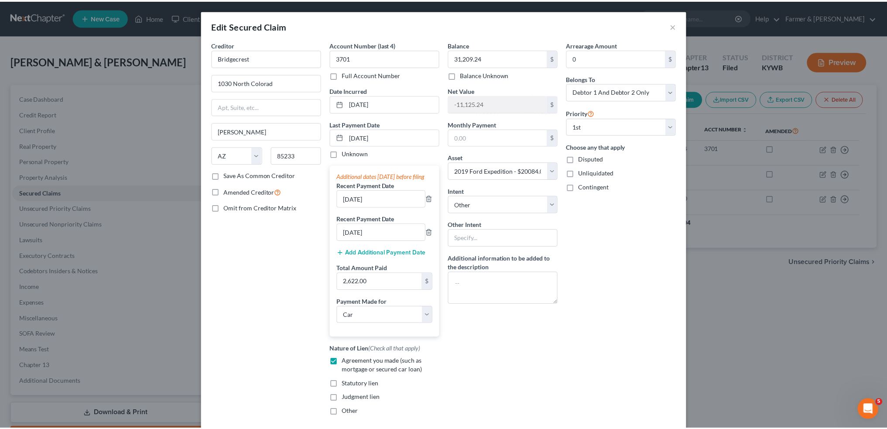
scroll to position [82, 0]
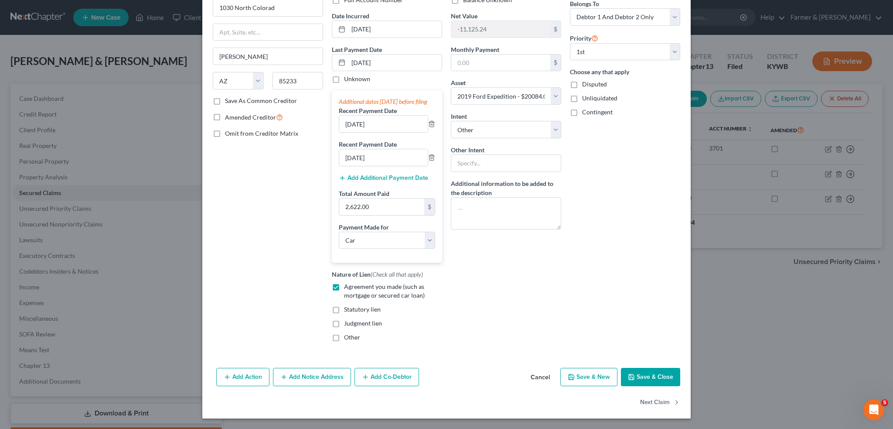
click at [654, 378] on button "Save & Close" at bounding box center [650, 377] width 59 height 18
select select
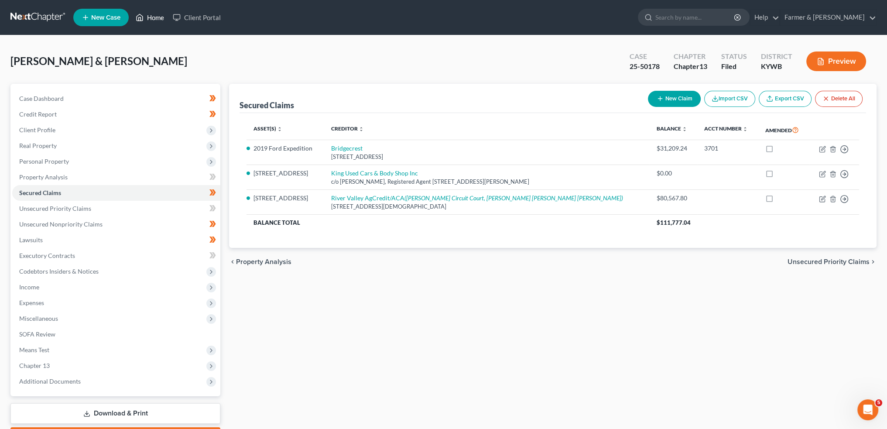
click at [152, 15] on link "Home" at bounding box center [149, 18] width 37 height 16
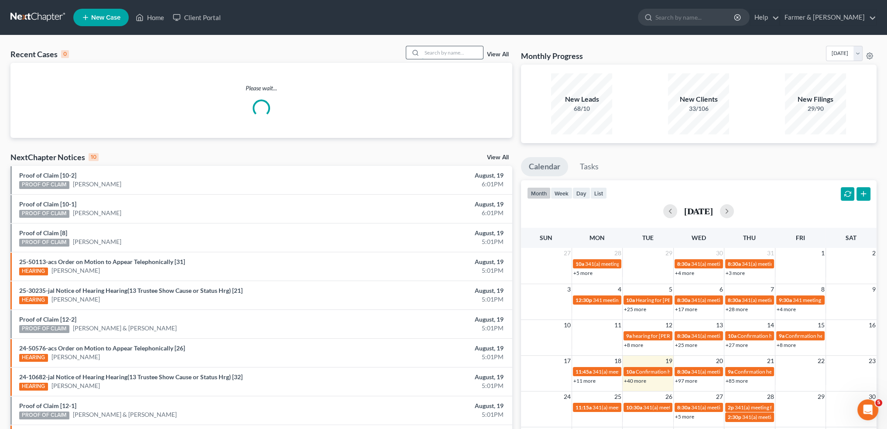
click at [461, 52] on input "search" at bounding box center [452, 52] width 61 height 13
